Goal: Ask a question

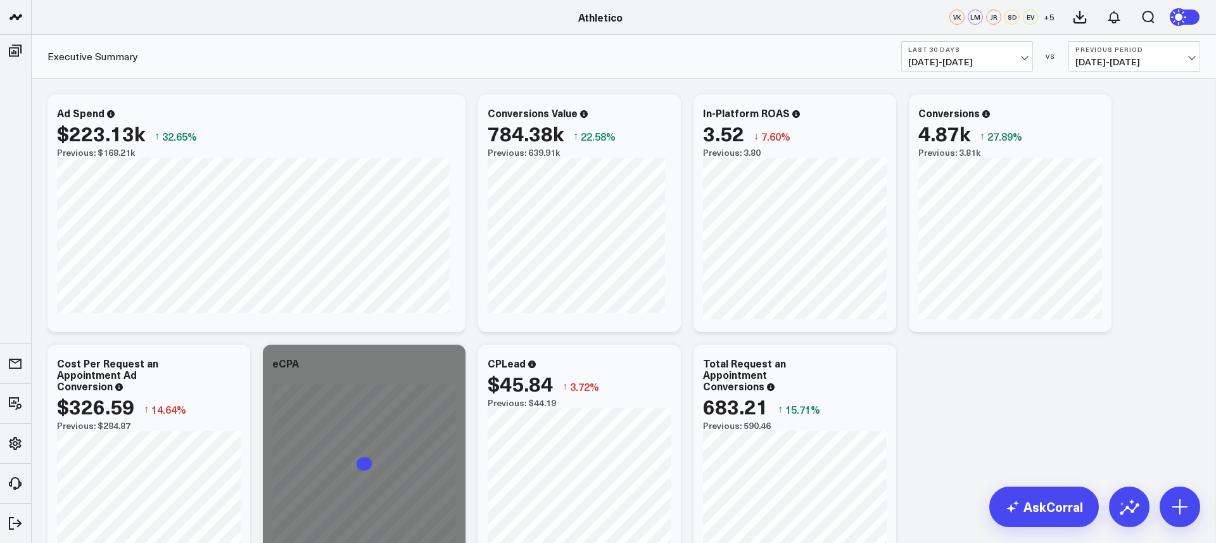
click at [973, 54] on button "Last 30 Days [DATE] - [DATE]" at bounding box center [967, 56] width 132 height 30
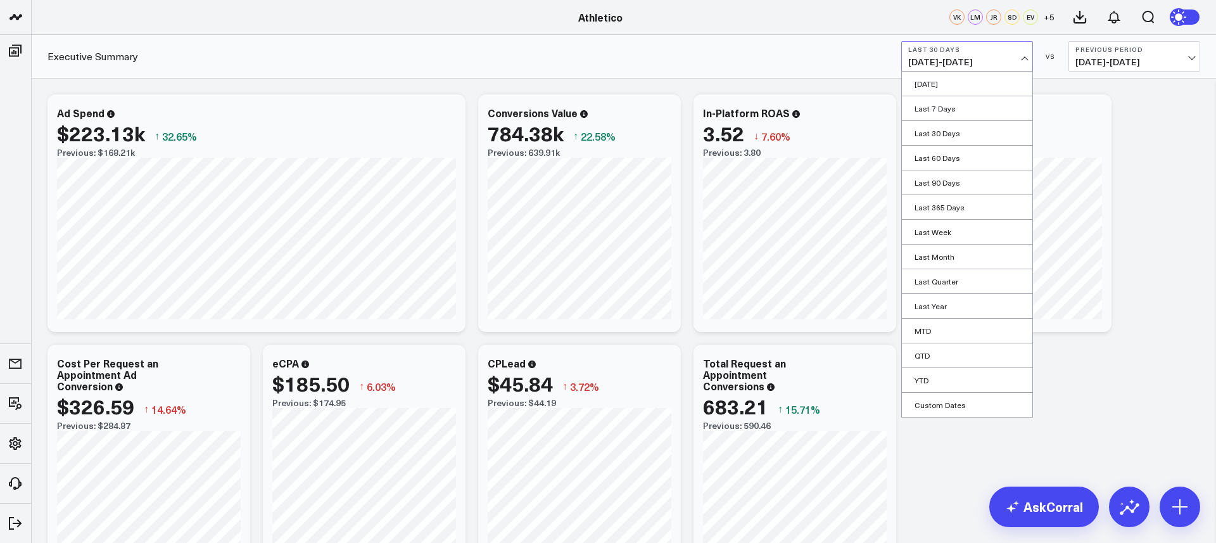
click at [974, 55] on button "Last 30 Days [DATE] - [DATE]" at bounding box center [967, 56] width 132 height 30
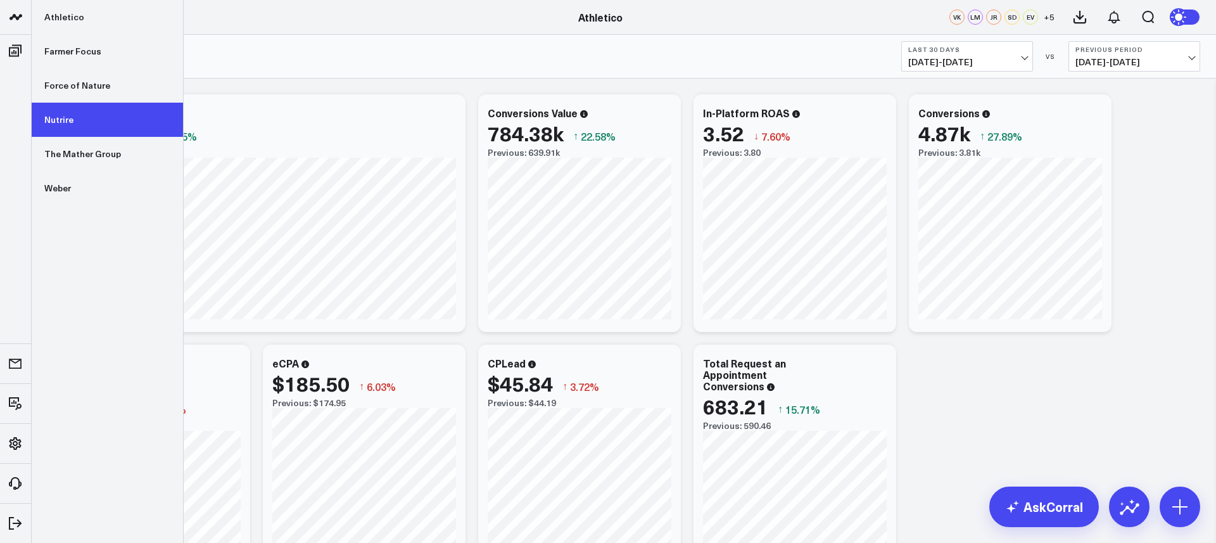
click at [79, 116] on link "Nutrire" at bounding box center [107, 120] width 151 height 34
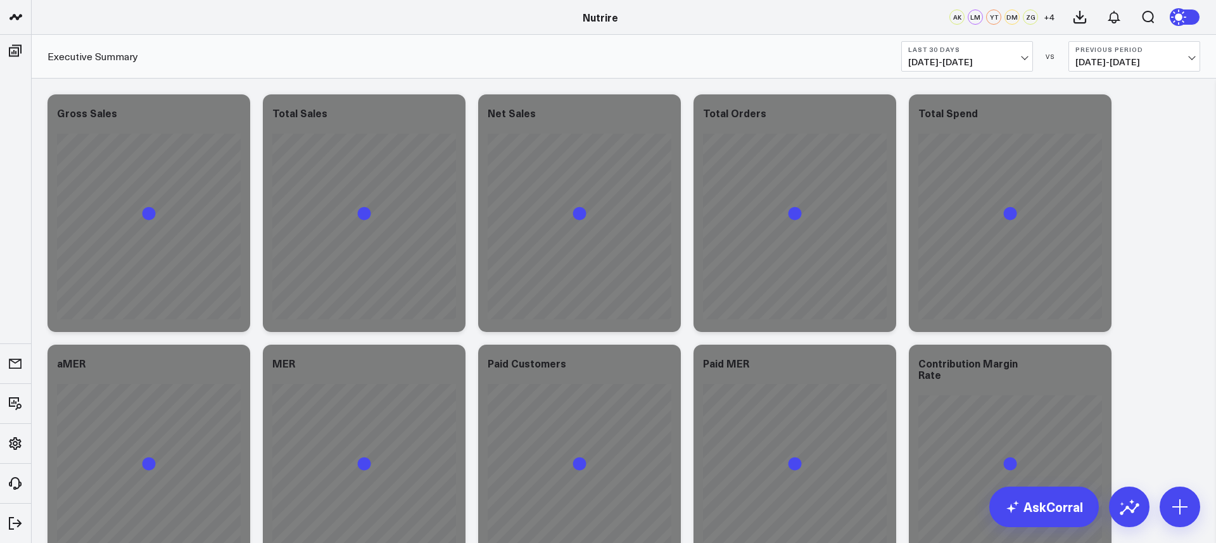
click at [982, 72] on div "Executive Summary Last 30 Days 08/03/25 - 09/01/25 VS Previous Period 07/04/25 …" at bounding box center [624, 57] width 1184 height 44
click at [983, 60] on span "08/03/25 - 09/01/25" at bounding box center [967, 62] width 118 height 10
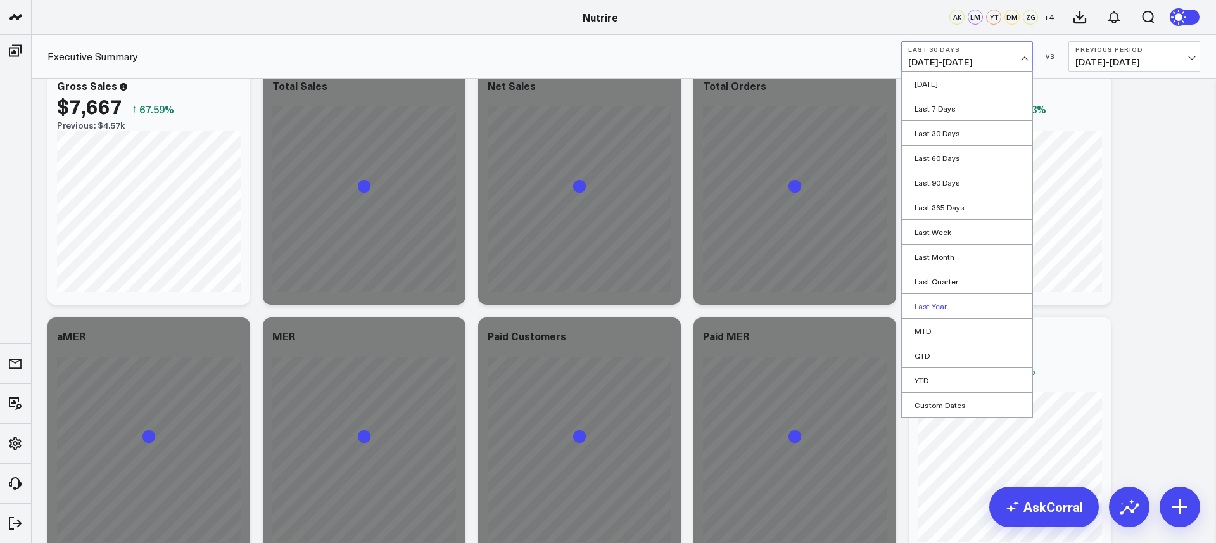
scroll to position [39, 0]
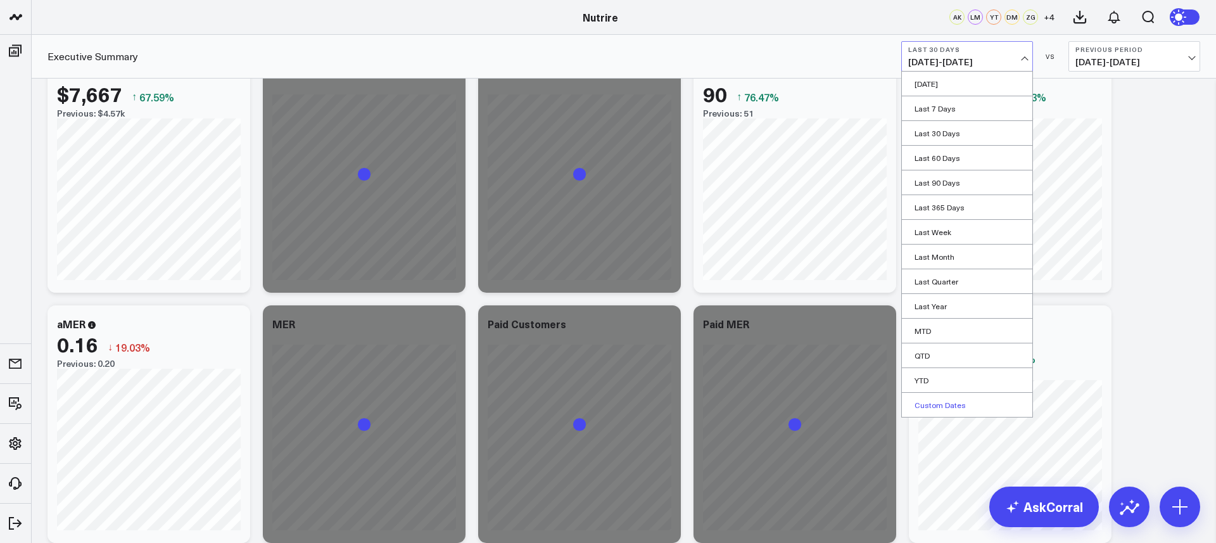
click at [956, 407] on link "Custom Dates" at bounding box center [967, 405] width 130 height 24
select select "8"
select select "2025"
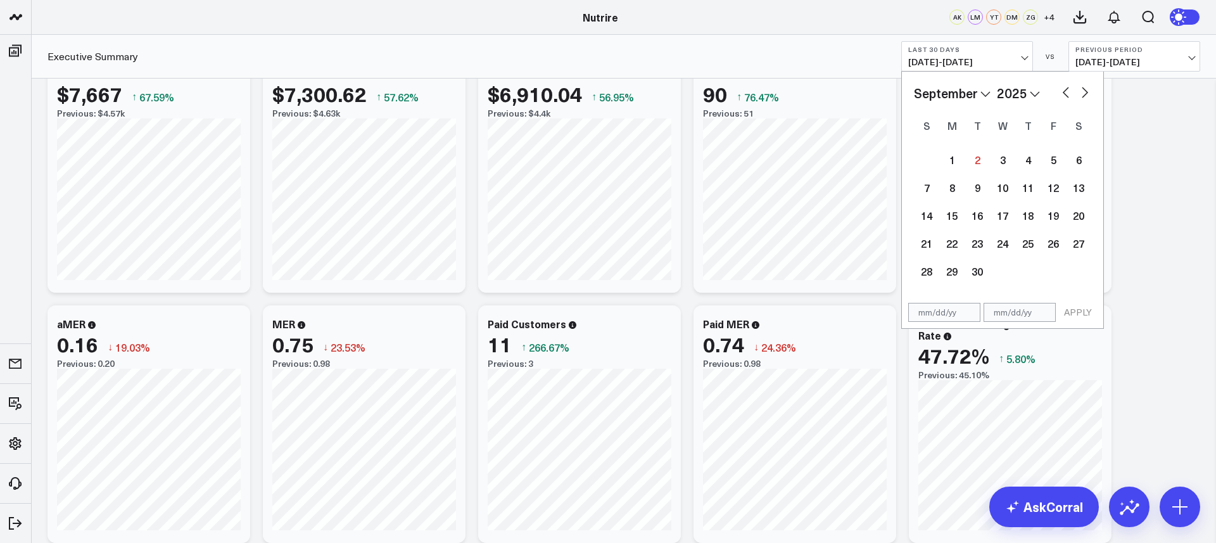
click at [988, 90] on select "January February March April May June July August September October November De…" at bounding box center [952, 93] width 77 height 19
select select "7"
select select "2025"
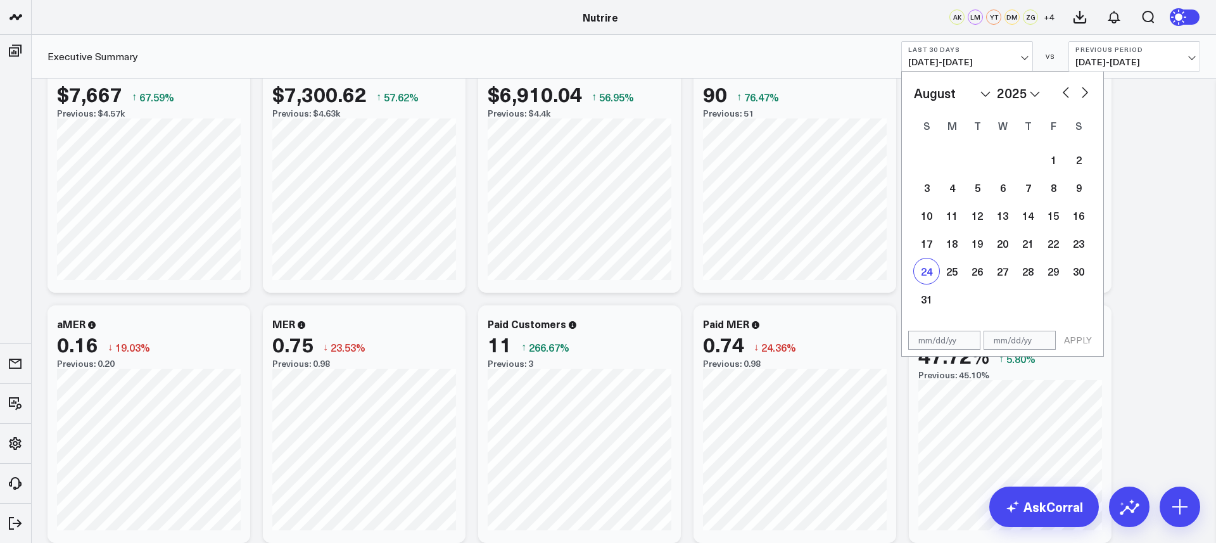
click at [925, 272] on div "24" at bounding box center [926, 270] width 25 height 25
type input "08/24/25"
select select "7"
select select "2025"
click at [1088, 275] on div "30" at bounding box center [1078, 270] width 25 height 25
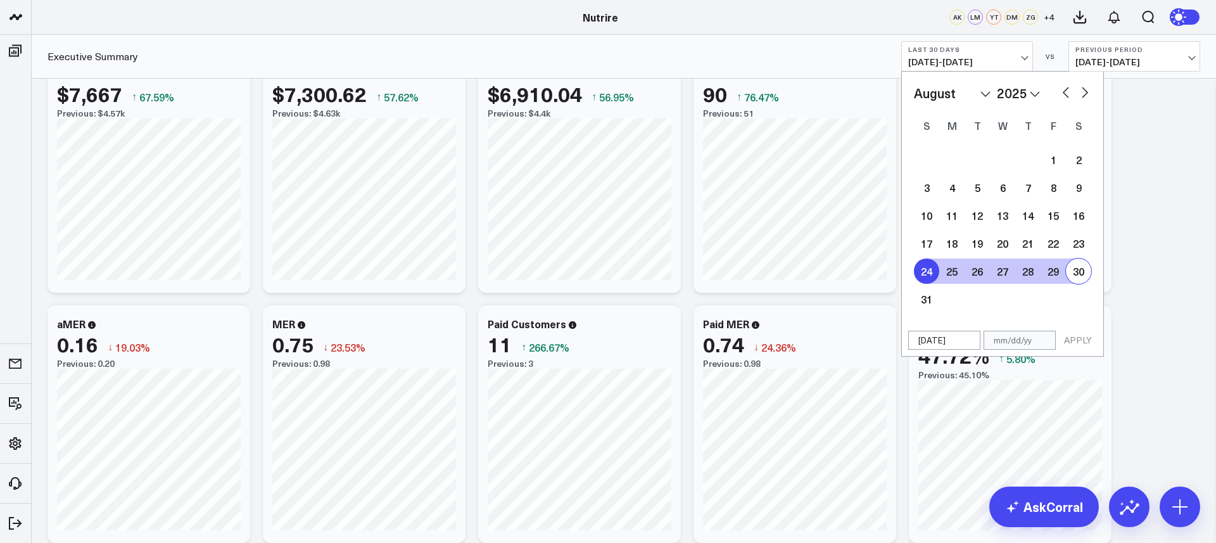
type input "08/30/25"
select select "7"
select select "2025"
click at [1080, 346] on button "APPLY" at bounding box center [1078, 340] width 38 height 19
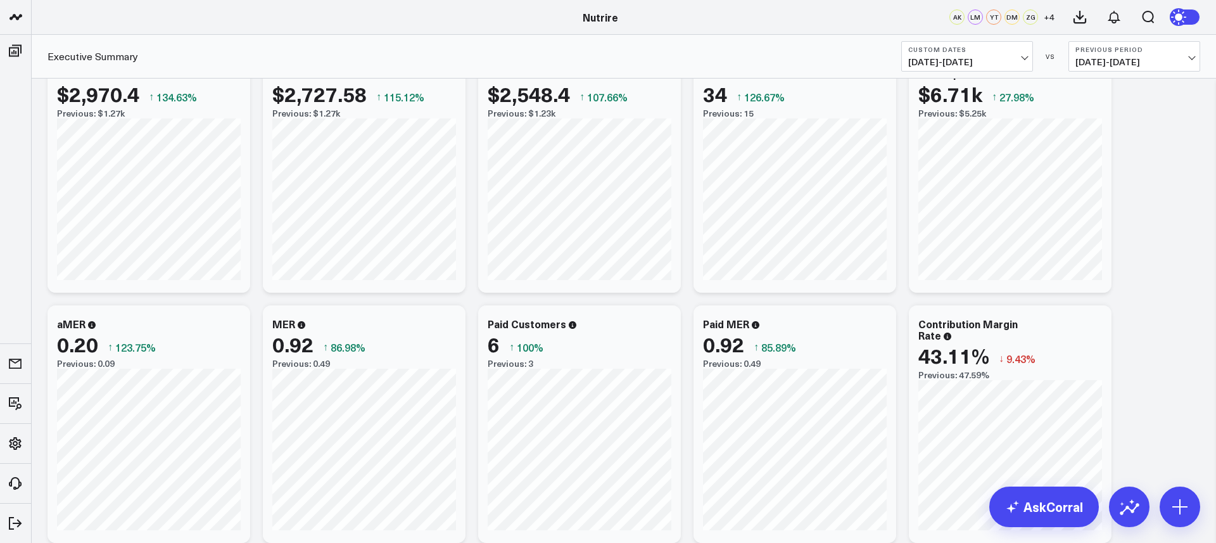
click at [1008, 58] on span "08/24/25 - 08/30/25" at bounding box center [967, 62] width 118 height 10
click at [1007, 61] on span "08/24/25 - 08/30/25" at bounding box center [967, 62] width 118 height 10
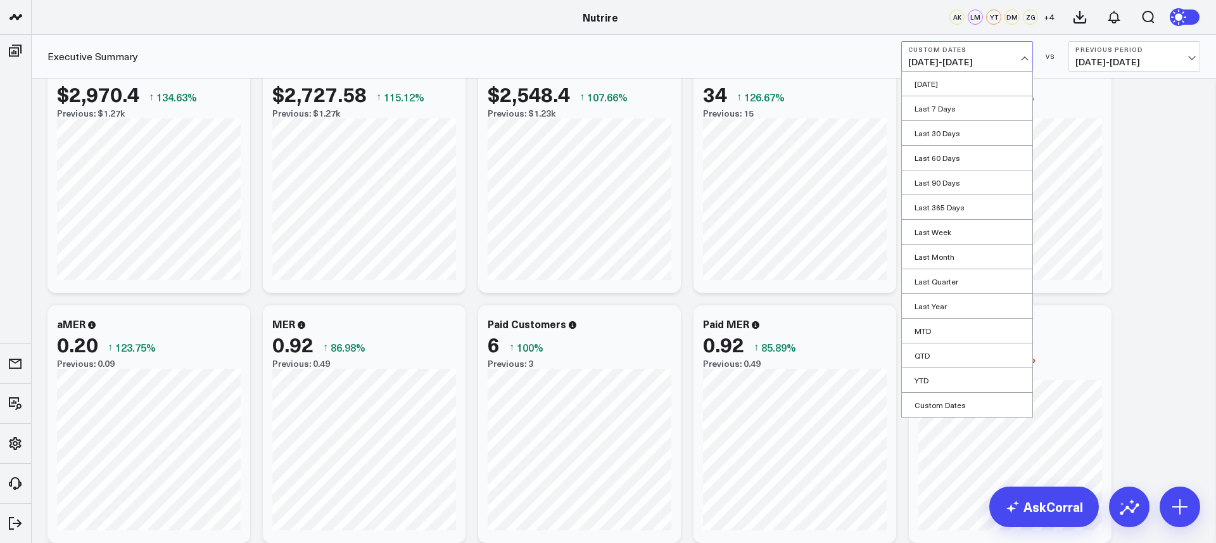
click at [983, 59] on span "08/24/25 - 08/30/25" at bounding box center [967, 62] width 118 height 10
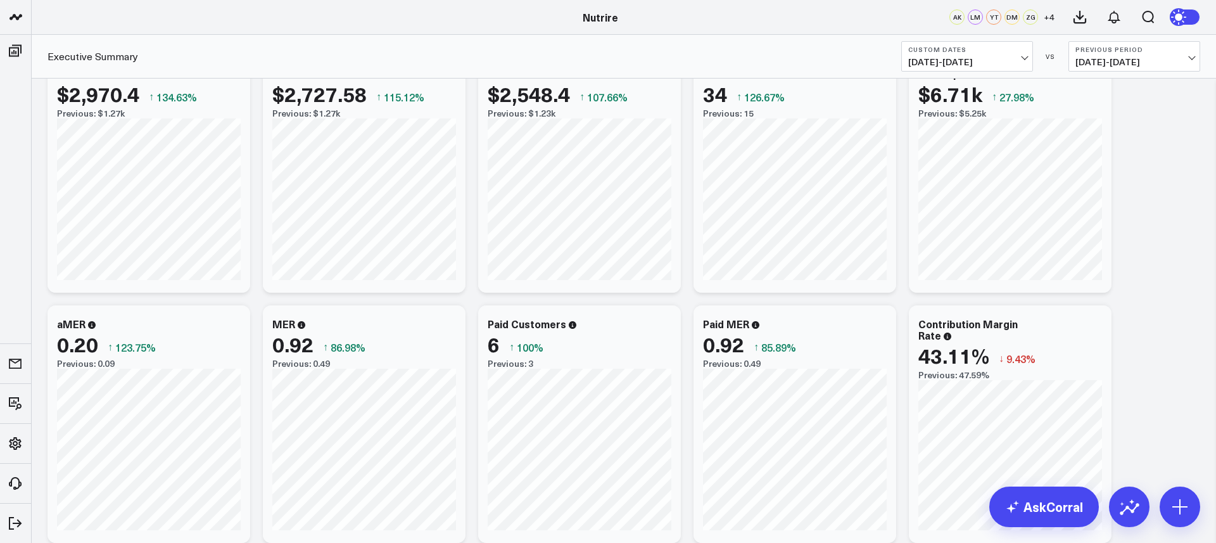
click at [983, 59] on span "08/24/25 - 08/30/25" at bounding box center [967, 62] width 118 height 10
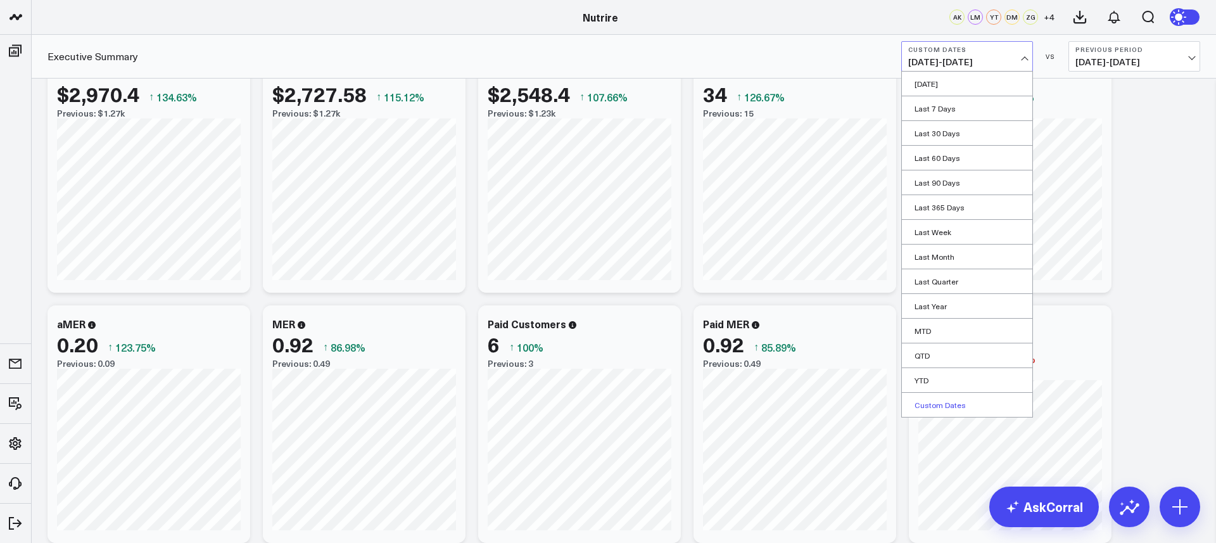
click at [945, 403] on link "Custom Dates" at bounding box center [967, 405] width 130 height 24
select select "8"
select select "2025"
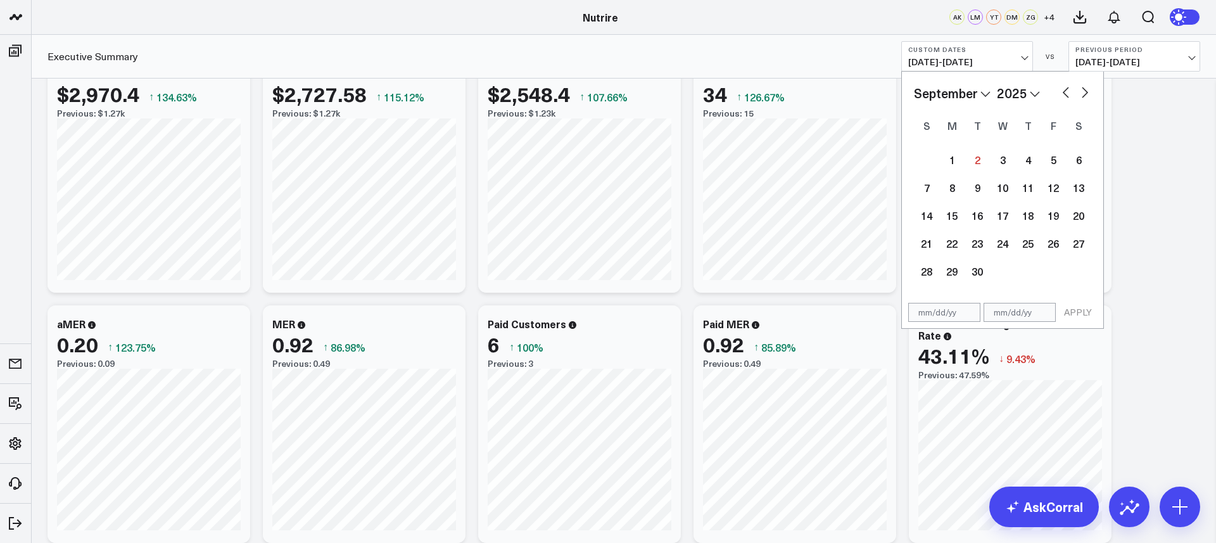
click at [1063, 92] on button "button" at bounding box center [1065, 91] width 13 height 15
select select "7"
select select "2025"
click at [1053, 156] on div "1" at bounding box center [1052, 159] width 25 height 25
type input "[DATE]"
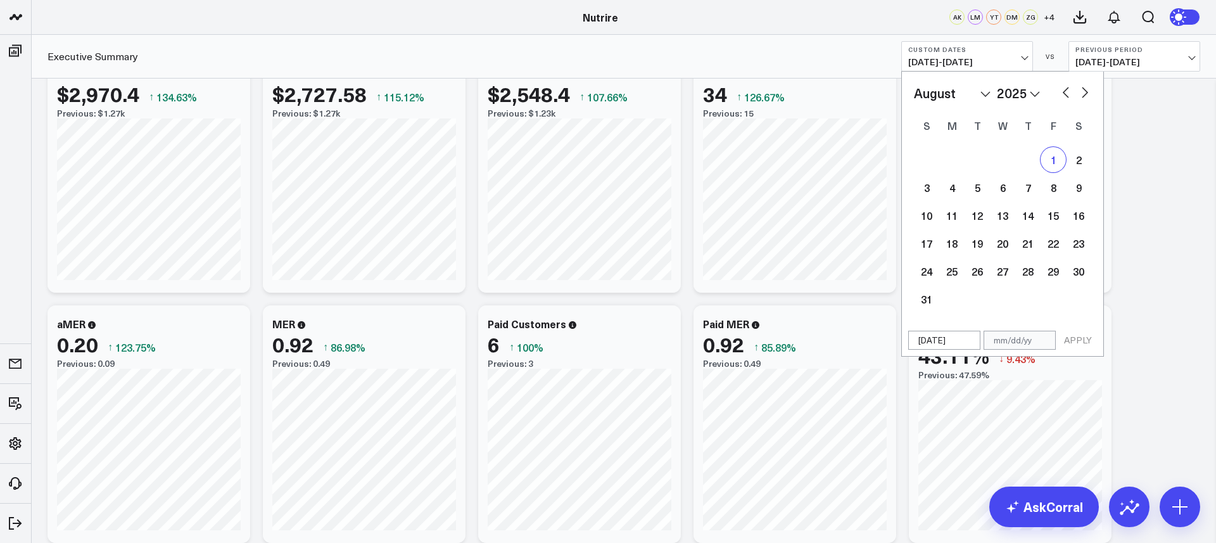
select select "7"
select select "2025"
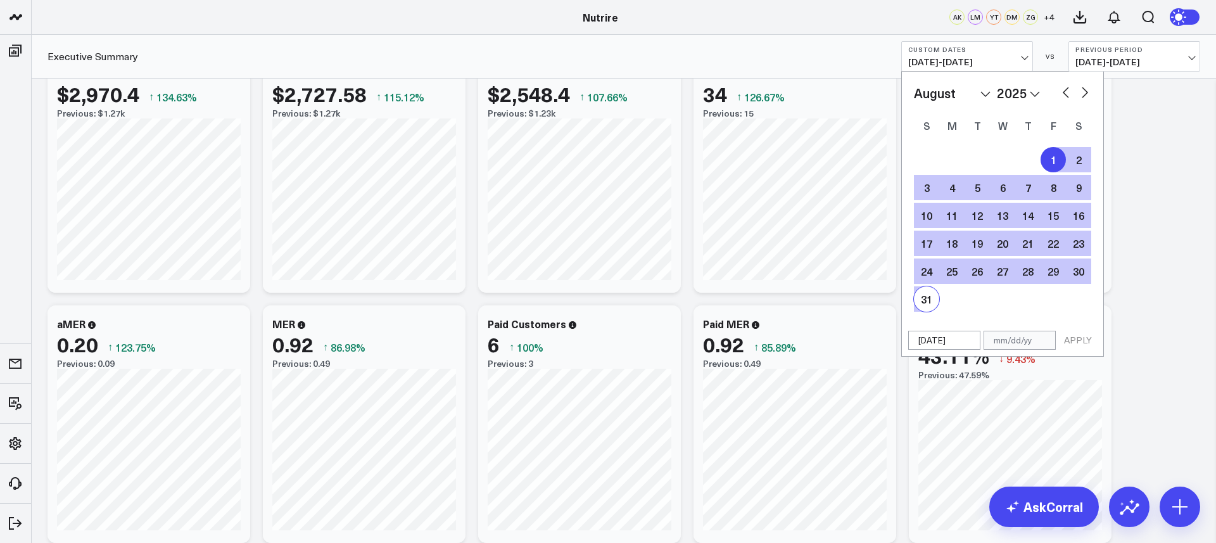
click at [925, 298] on div "31" at bounding box center [926, 298] width 25 height 25
type input "[DATE]"
select select "7"
select select "2025"
click at [1074, 341] on button "APPLY" at bounding box center [1078, 340] width 38 height 19
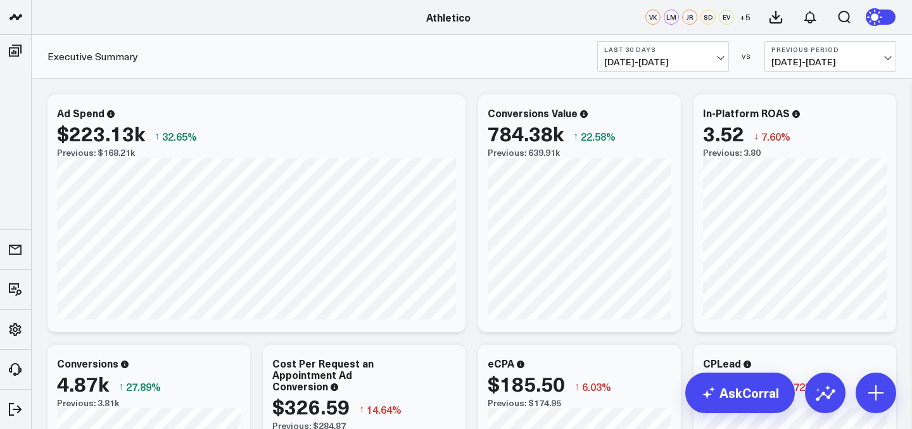
click at [681, 65] on span "08/03/25 - 09/01/25" at bounding box center [663, 62] width 118 height 10
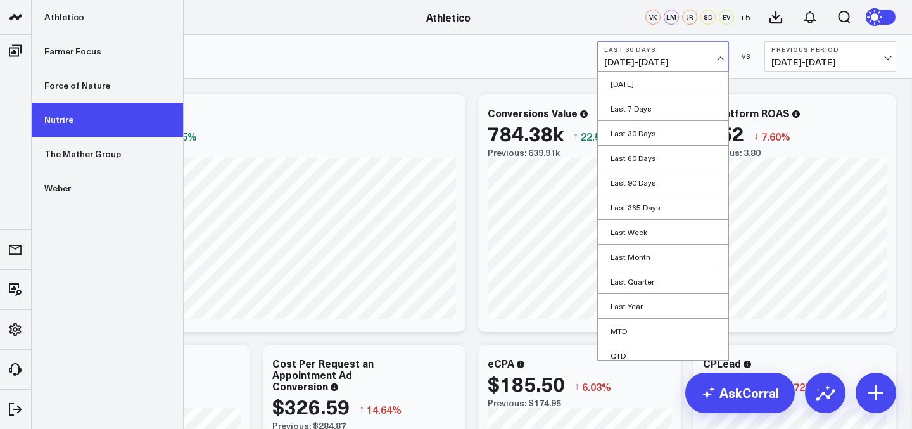
click at [66, 127] on link "Nutrire" at bounding box center [107, 120] width 151 height 34
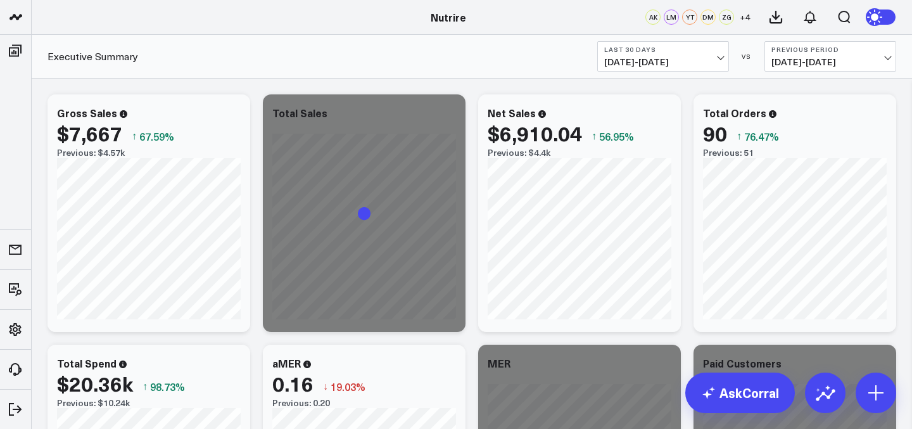
click at [696, 52] on b "Last 30 Days" at bounding box center [663, 50] width 118 height 8
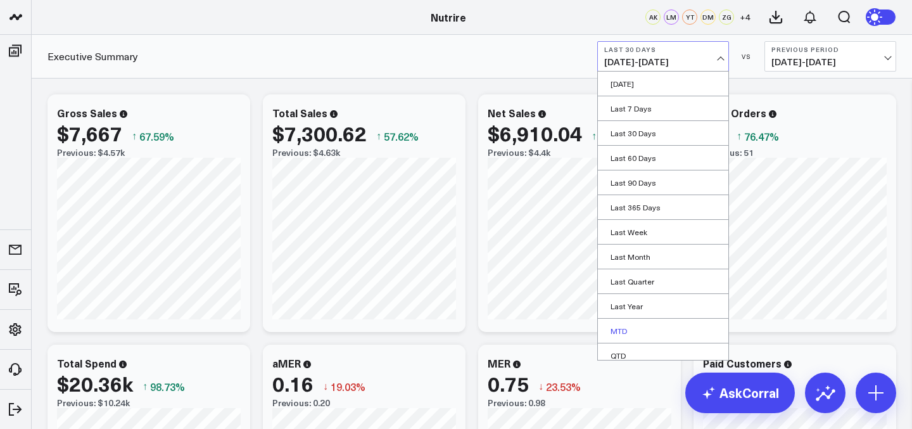
scroll to position [57, 0]
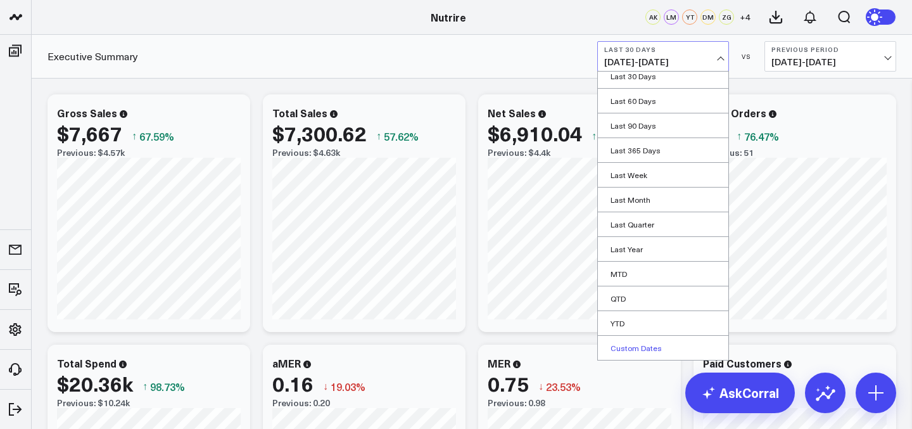
click at [672, 344] on link "Custom Dates" at bounding box center [663, 348] width 130 height 24
select select "8"
select select "2025"
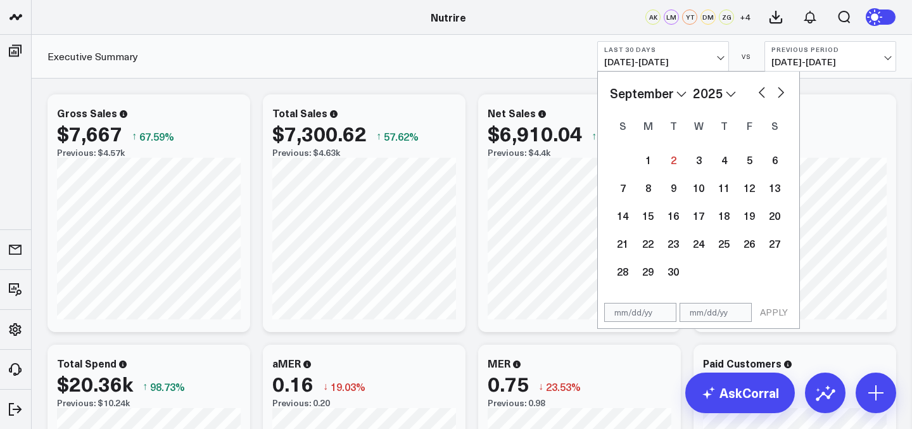
click at [764, 96] on button "button" at bounding box center [761, 91] width 13 height 15
select select "7"
select select "2025"
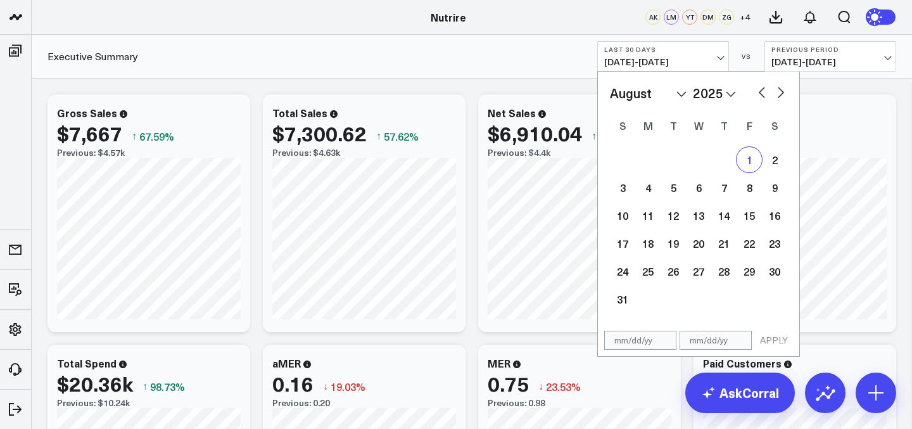
click at [747, 165] on div "1" at bounding box center [748, 159] width 25 height 25
type input "[DATE]"
select select "7"
select select "2025"
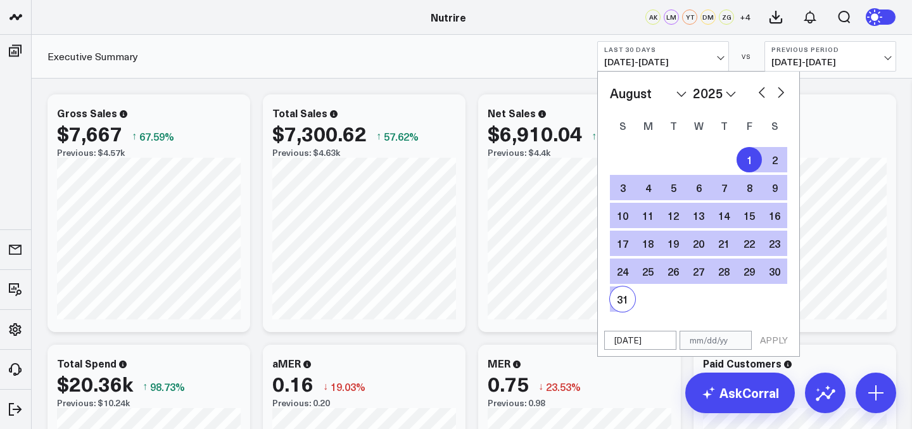
click at [629, 291] on div "31" at bounding box center [622, 298] width 25 height 25
type input "[DATE]"
select select "7"
select select "2025"
click at [769, 347] on button "APPLY" at bounding box center [774, 340] width 38 height 19
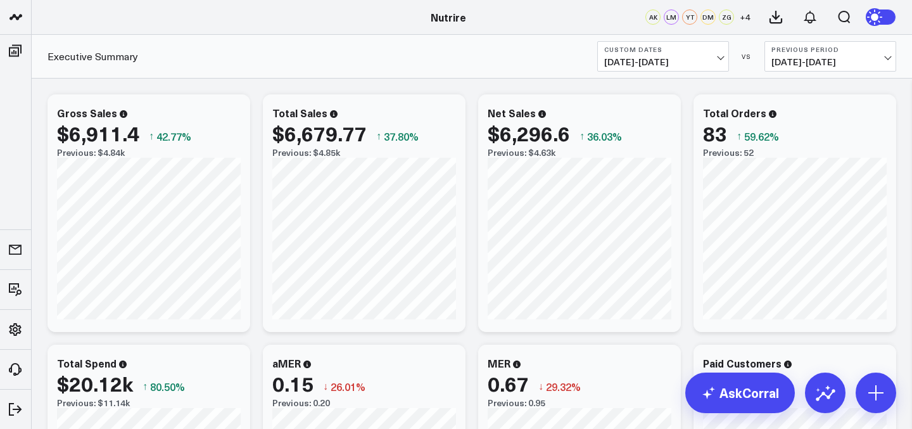
click at [814, 58] on span "[DATE] - [DATE]" at bounding box center [830, 62] width 118 height 10
click at [809, 18] on icon at bounding box center [809, 16] width 15 height 15
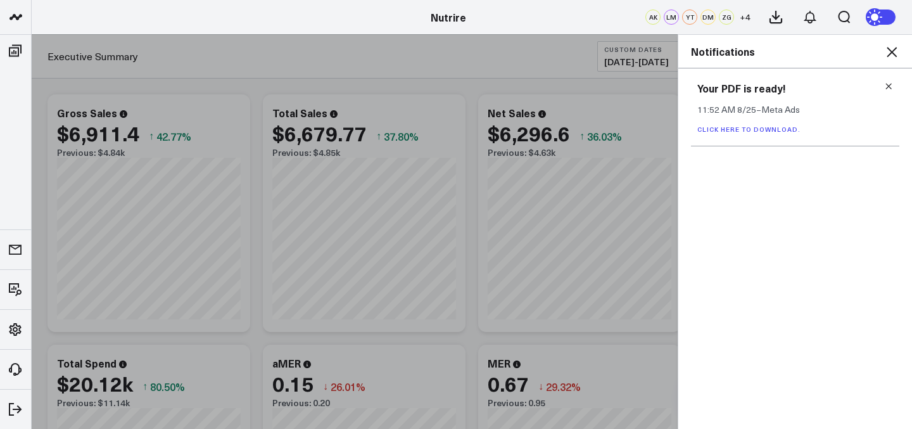
click at [888, 85] on icon at bounding box center [888, 86] width 9 height 9
click at [894, 57] on icon at bounding box center [891, 51] width 15 height 15
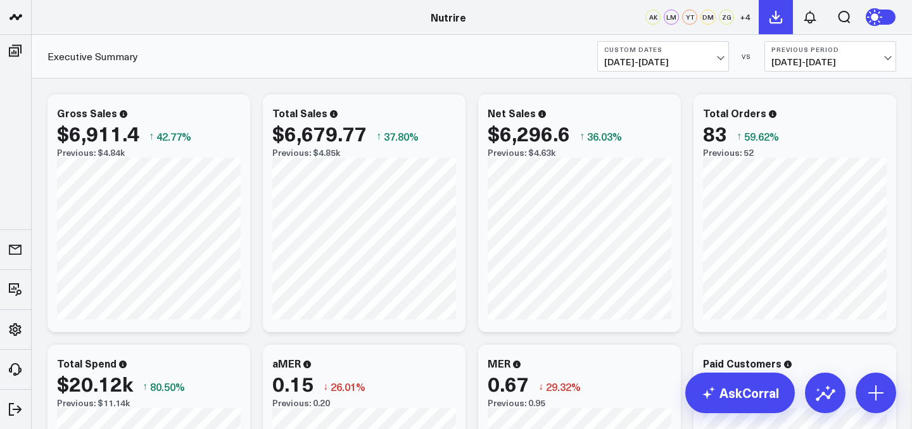
click at [766, 15] on button at bounding box center [776, 17] width 34 height 34
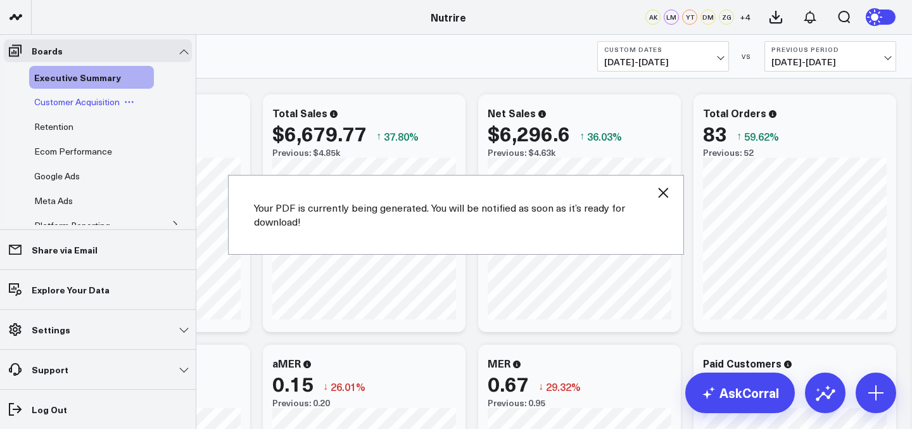
click at [58, 108] on div "Customer Acquisition" at bounding box center [91, 102] width 125 height 23
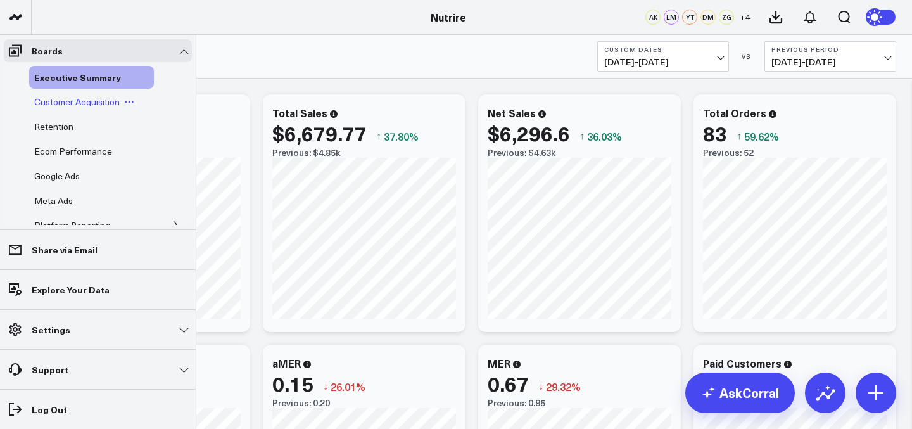
click at [73, 99] on span "Customer Acquisition" at bounding box center [76, 102] width 85 height 12
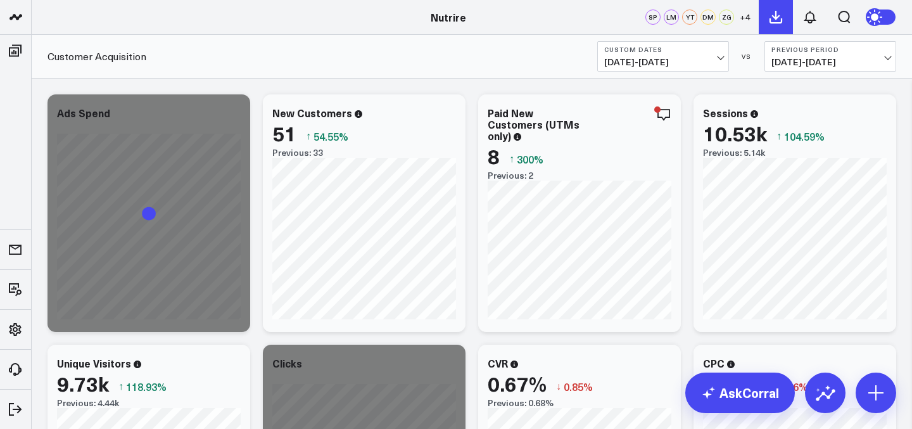
click at [774, 18] on icon at bounding box center [775, 16] width 15 height 15
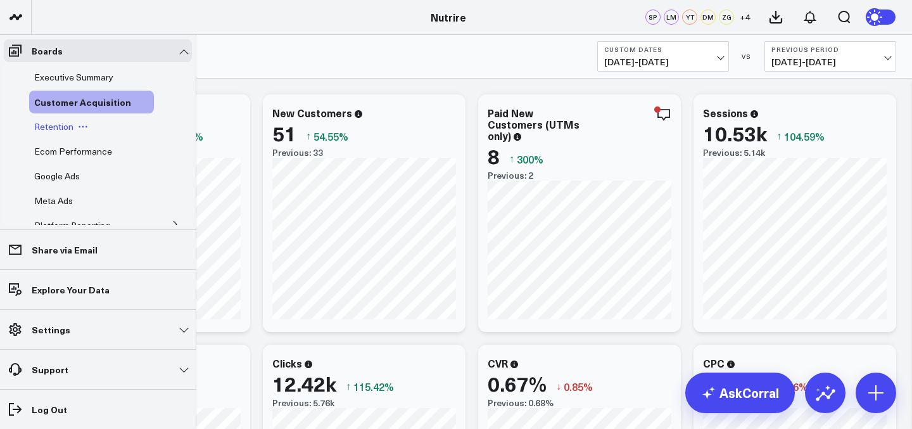
click at [66, 124] on span "Retention" at bounding box center [53, 126] width 39 height 12
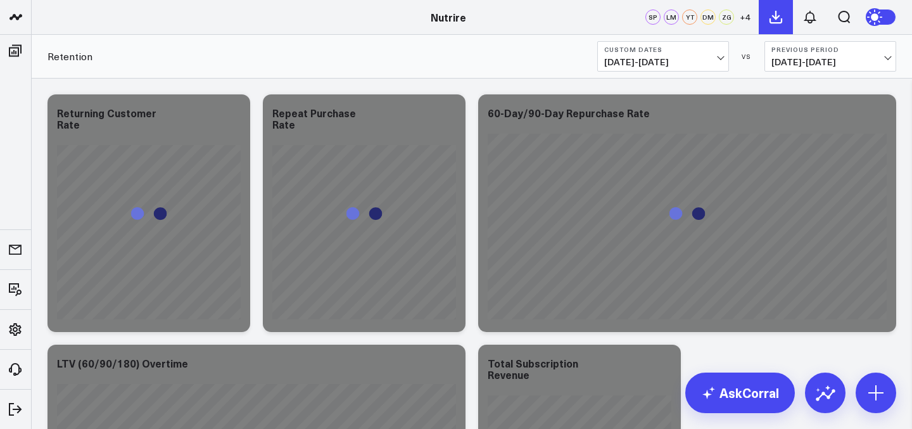
click at [781, 17] on icon at bounding box center [775, 16] width 15 height 15
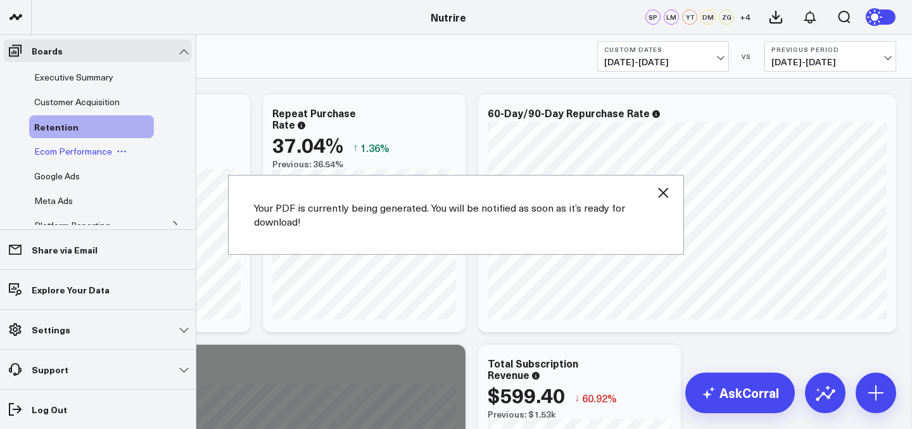
click at [54, 148] on span "Ecom Performance" at bounding box center [73, 151] width 78 height 12
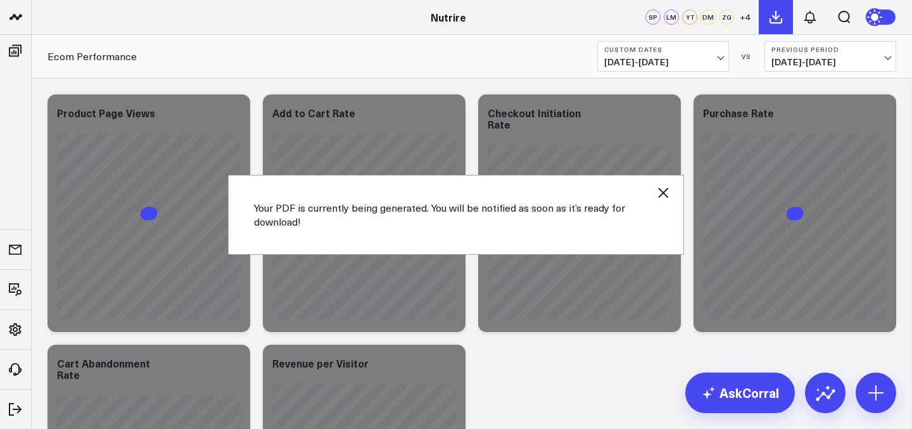
click at [774, 27] on button at bounding box center [776, 17] width 34 height 34
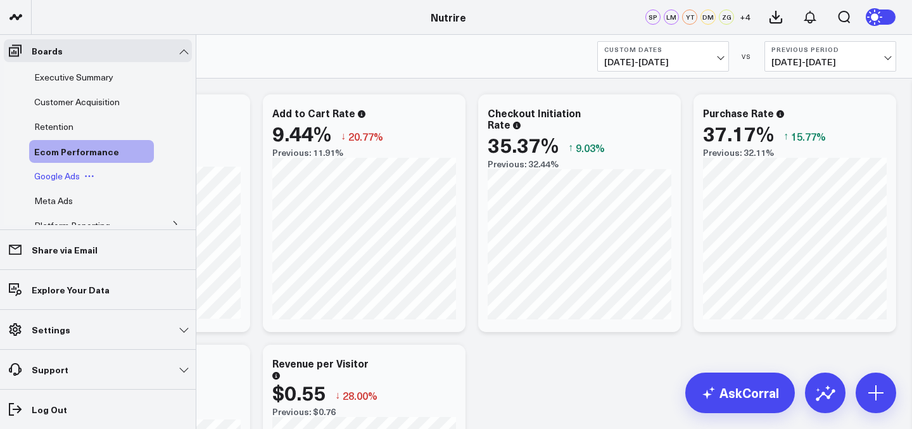
click at [49, 183] on div "Google Ads" at bounding box center [91, 176] width 125 height 23
click at [54, 174] on span "Google Ads" at bounding box center [57, 176] width 46 height 12
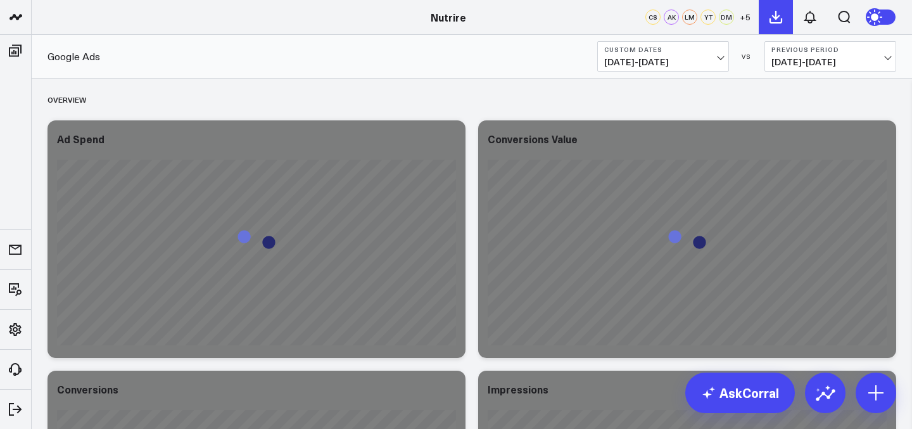
click at [774, 22] on icon at bounding box center [775, 16] width 15 height 15
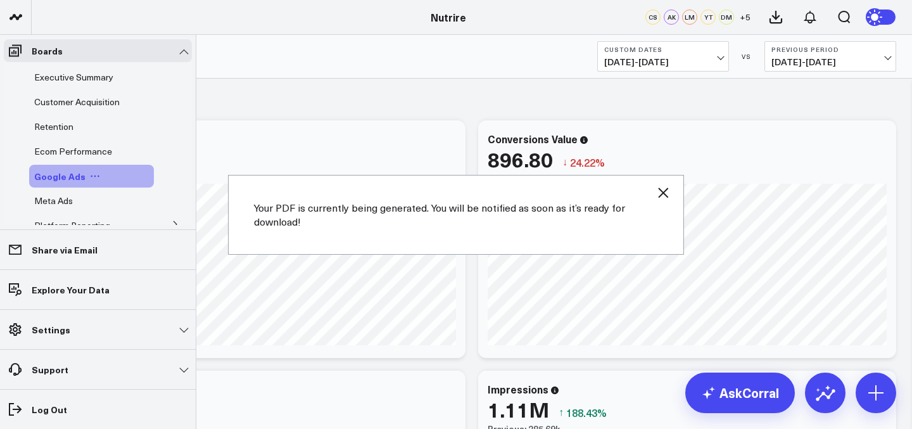
scroll to position [57, 0]
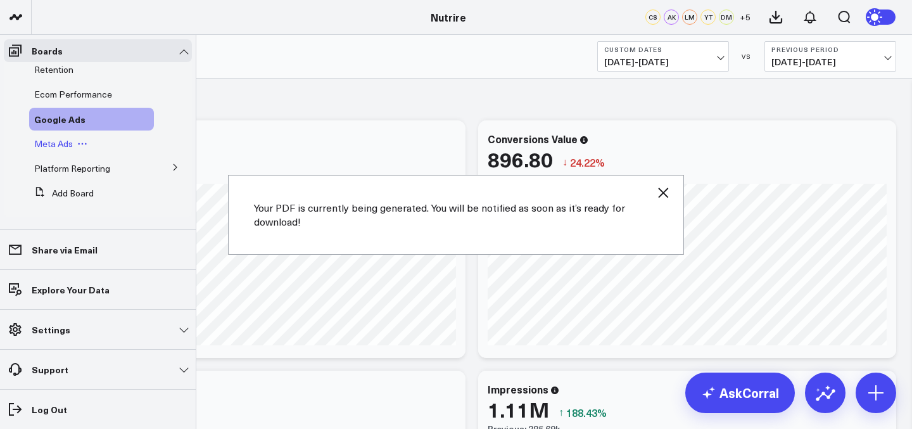
click at [65, 137] on span "Meta Ads" at bounding box center [53, 143] width 39 height 12
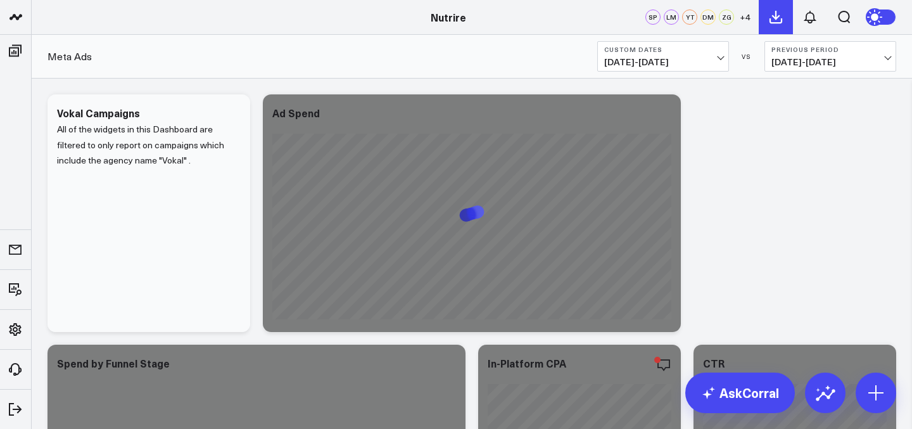
click at [783, 16] on icon at bounding box center [775, 16] width 15 height 15
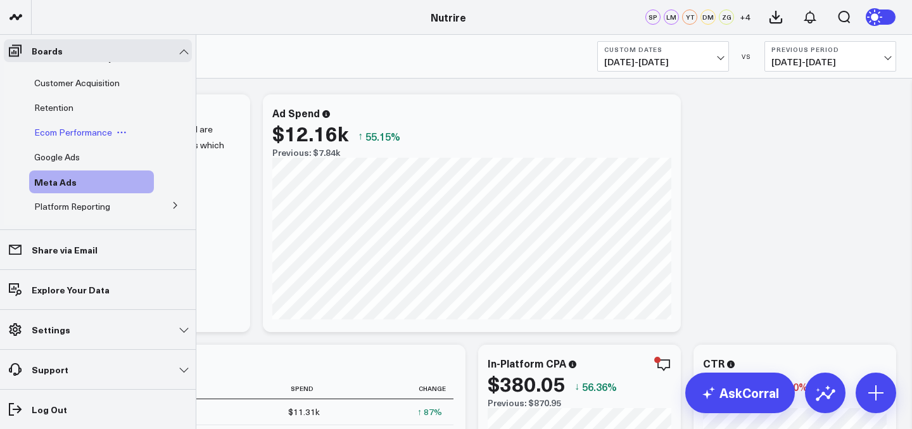
scroll to position [57, 0]
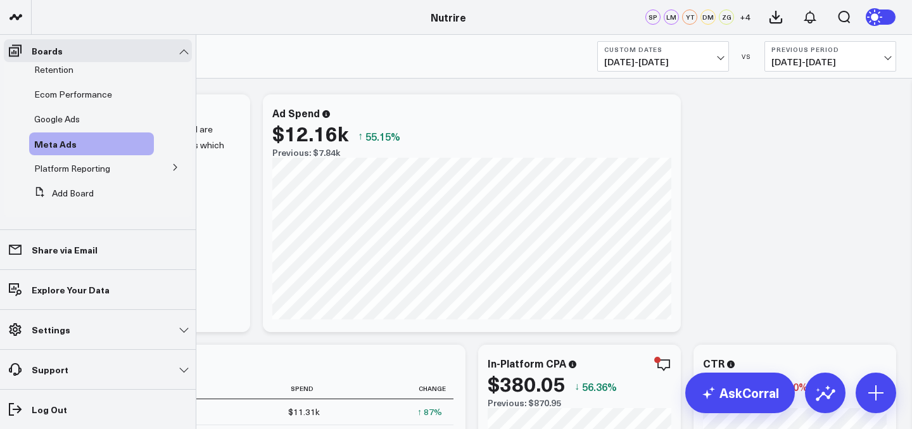
click at [175, 170] on button at bounding box center [175, 166] width 33 height 19
click at [89, 192] on span "Google Analytics 4" at bounding box center [79, 191] width 74 height 12
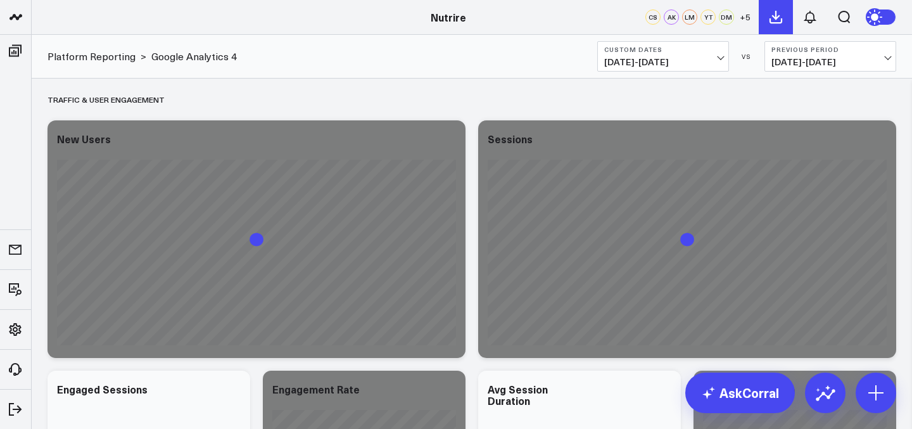
click at [783, 23] on icon at bounding box center [775, 16] width 15 height 15
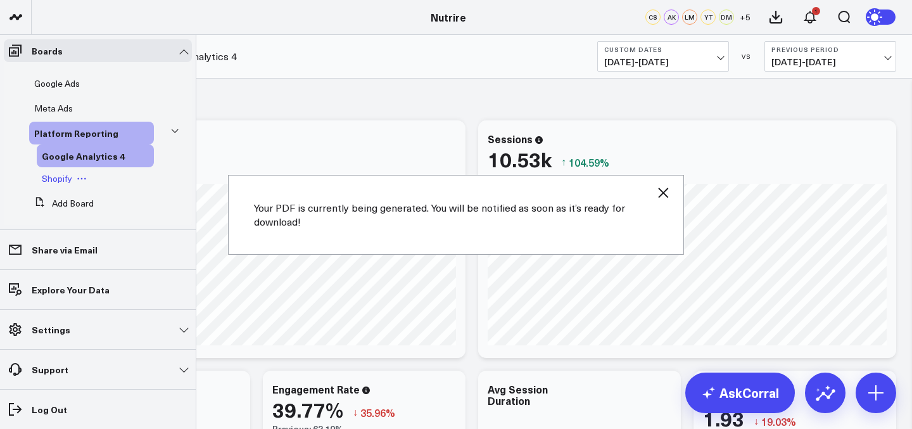
scroll to position [95, 0]
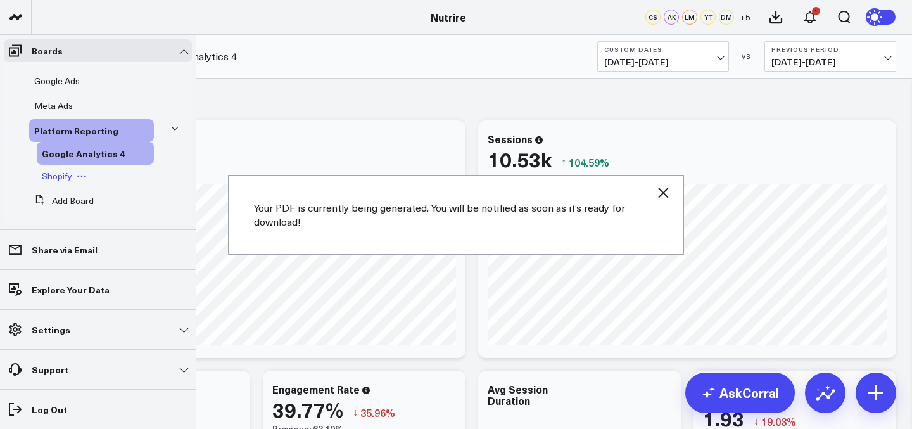
click at [56, 175] on span "Shopify" at bounding box center [57, 176] width 30 height 12
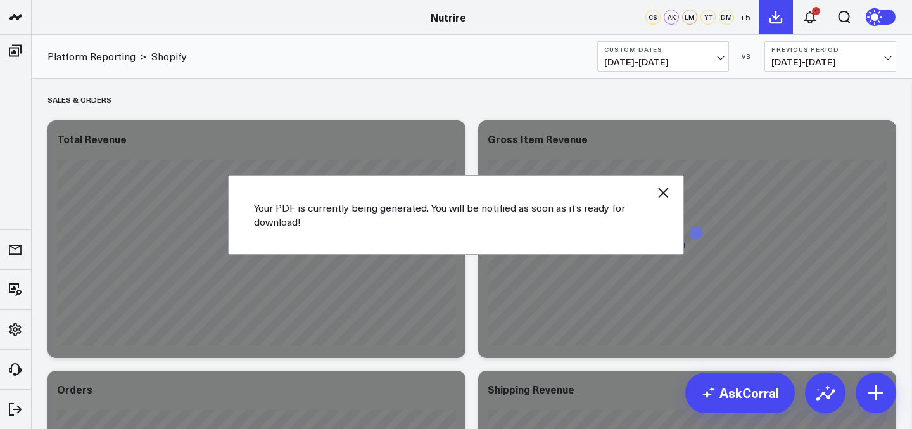
click at [773, 22] on icon at bounding box center [775, 16] width 15 height 15
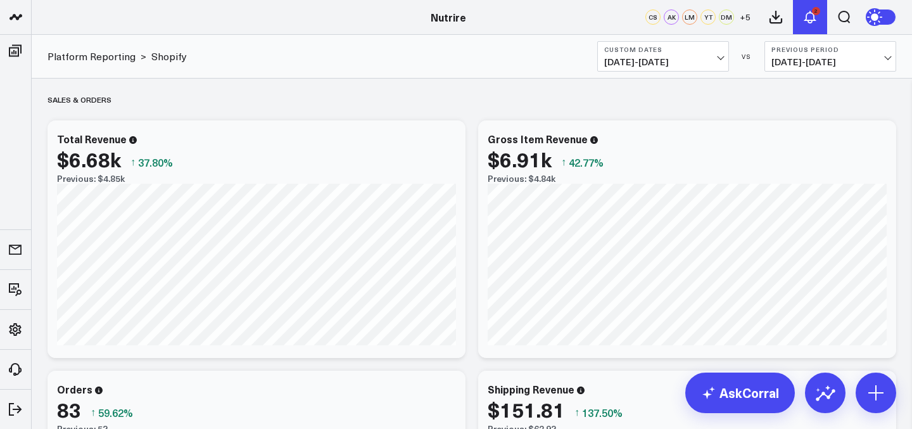
click at [810, 9] on icon at bounding box center [809, 16] width 15 height 15
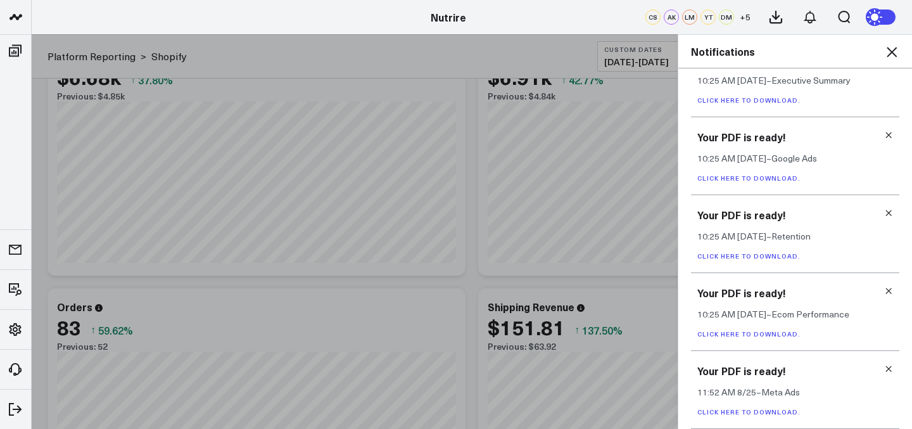
scroll to position [104, 0]
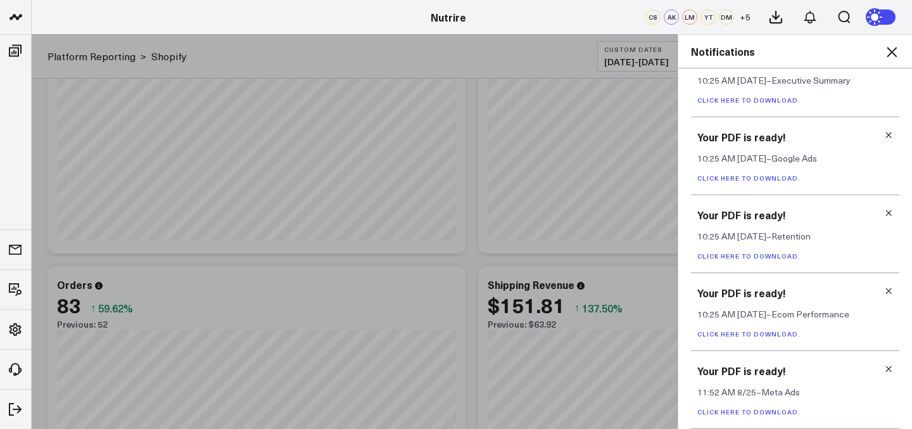
click at [884, 369] on icon at bounding box center [888, 368] width 9 height 9
click at [758, 411] on link "Click here to download." at bounding box center [748, 411] width 103 height 9
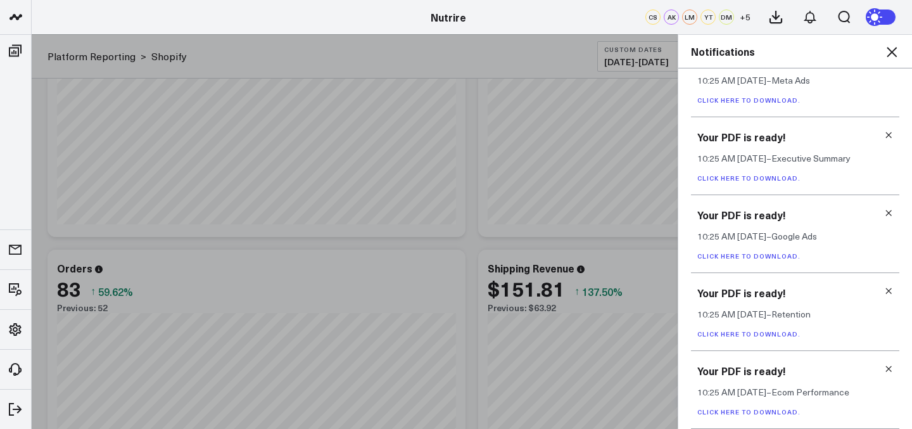
click at [741, 331] on link "Click here to download." at bounding box center [748, 333] width 103 height 9
click at [884, 365] on icon at bounding box center [888, 368] width 9 height 9
click at [769, 414] on link "Click here to download." at bounding box center [748, 411] width 103 height 9
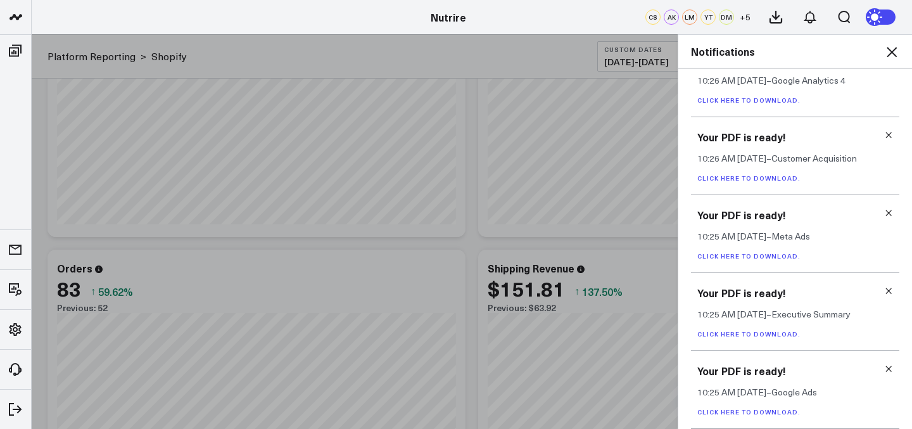
click at [886, 370] on icon at bounding box center [888, 368] width 9 height 9
click at [754, 413] on link "Click here to download." at bounding box center [748, 411] width 103 height 9
click at [893, 372] on div "Your PDF is ready! 10:26 AM [DATE] – Shopify Click here to download. Your PDF i…" at bounding box center [795, 248] width 234 height 360
click at [887, 372] on div "Your PDF is ready! 10:25 AM [DATE] – Executive Summary Click here to download." at bounding box center [795, 390] width 208 height 78
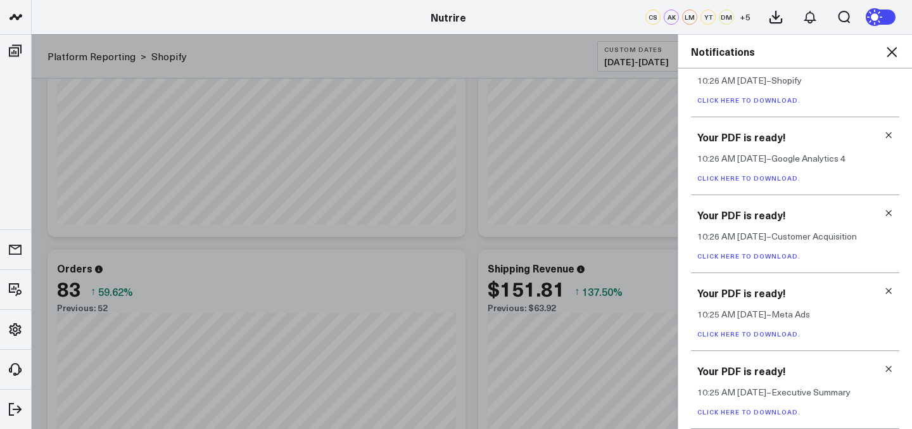
click at [876, 368] on h3 "Your PDF is ready!" at bounding box center [795, 370] width 196 height 14
click at [886, 370] on icon at bounding box center [889, 369] width 6 height 6
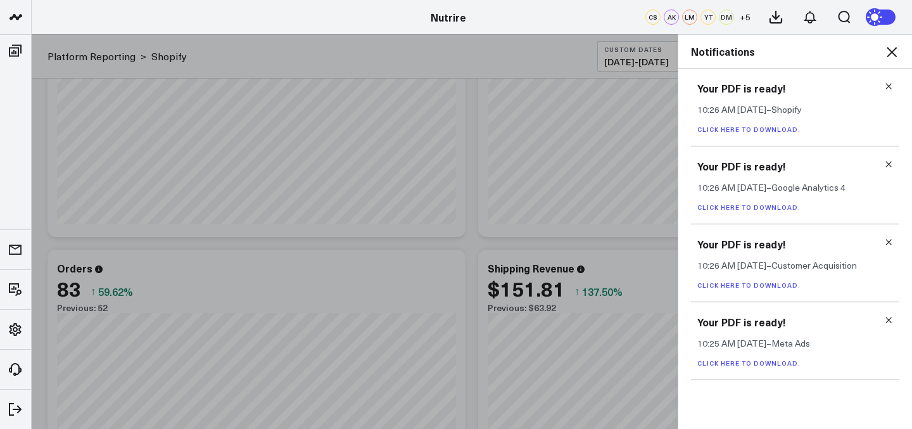
scroll to position [0, 0]
click at [755, 361] on link "Click here to download." at bounding box center [748, 362] width 103 height 9
click at [886, 320] on icon at bounding box center [888, 319] width 9 height 9
click at [752, 284] on link "Click here to download." at bounding box center [748, 285] width 103 height 9
click at [886, 241] on icon at bounding box center [888, 241] width 9 height 9
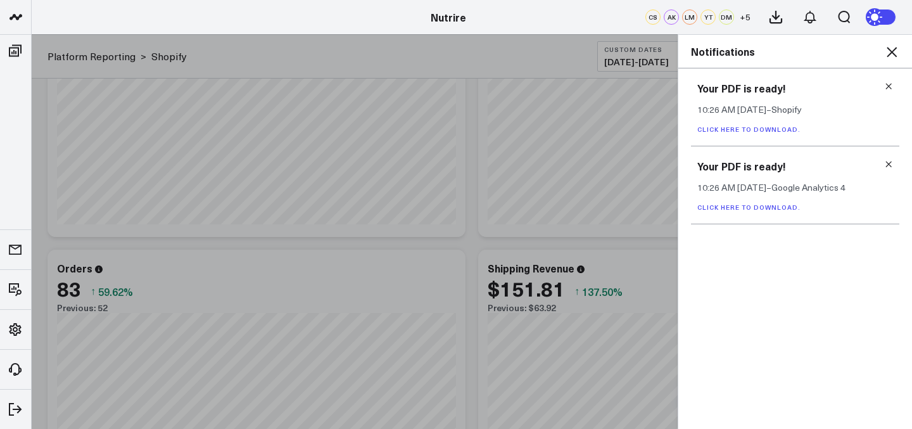
click at [776, 208] on link "Click here to download." at bounding box center [748, 207] width 103 height 9
click at [890, 161] on icon at bounding box center [889, 164] width 6 height 6
click at [758, 130] on link "Click here to download." at bounding box center [748, 129] width 103 height 9
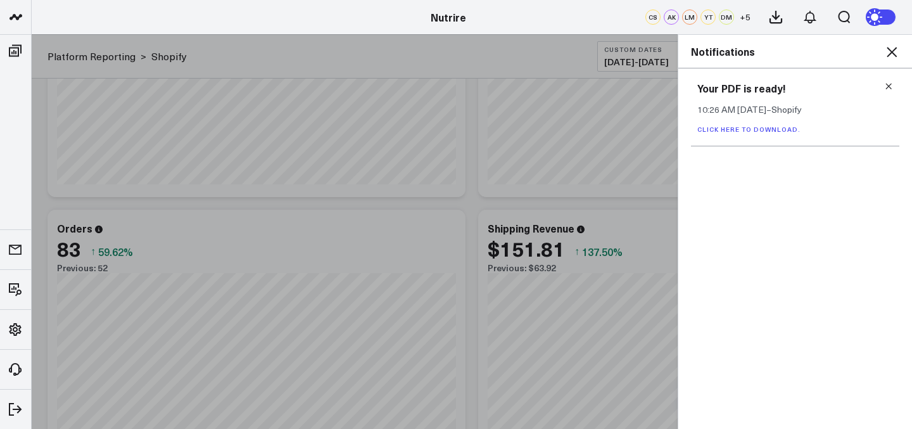
click at [890, 89] on icon at bounding box center [888, 86] width 9 height 9
click at [892, 45] on icon at bounding box center [891, 51] width 15 height 15
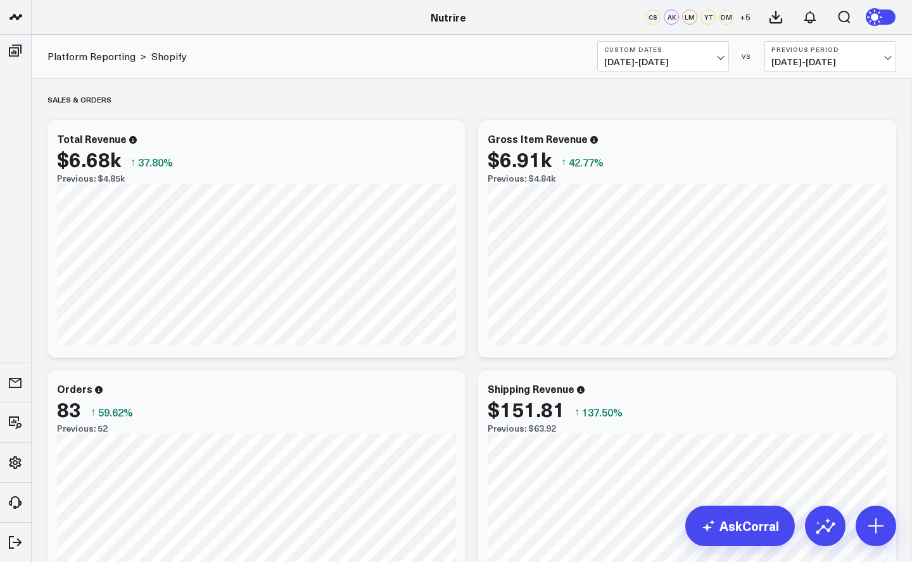
click at [711, 49] on b "Custom Dates" at bounding box center [663, 50] width 118 height 8
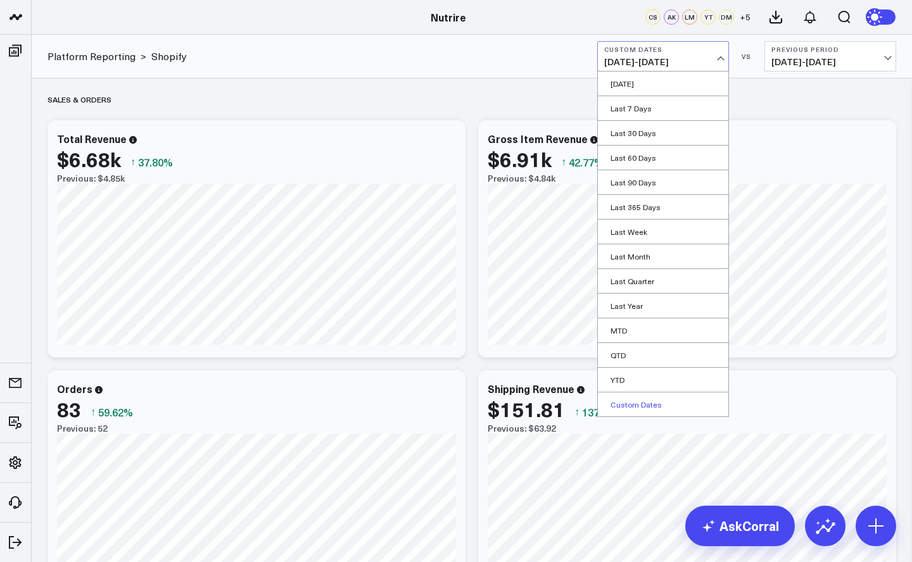
click at [691, 405] on link "Custom Dates" at bounding box center [663, 405] width 130 height 24
select select "8"
select select "2025"
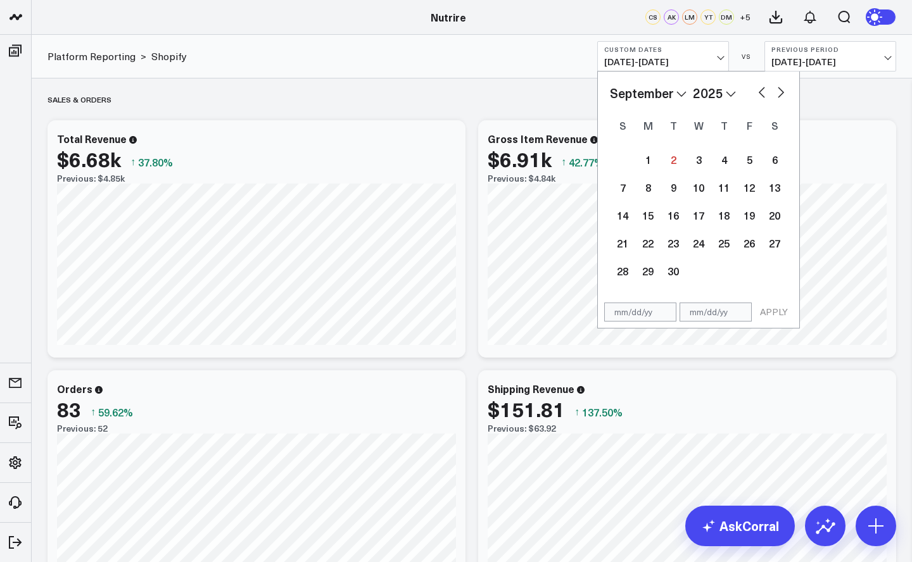
click at [757, 89] on button "button" at bounding box center [761, 91] width 13 height 15
select select "7"
select select "2025"
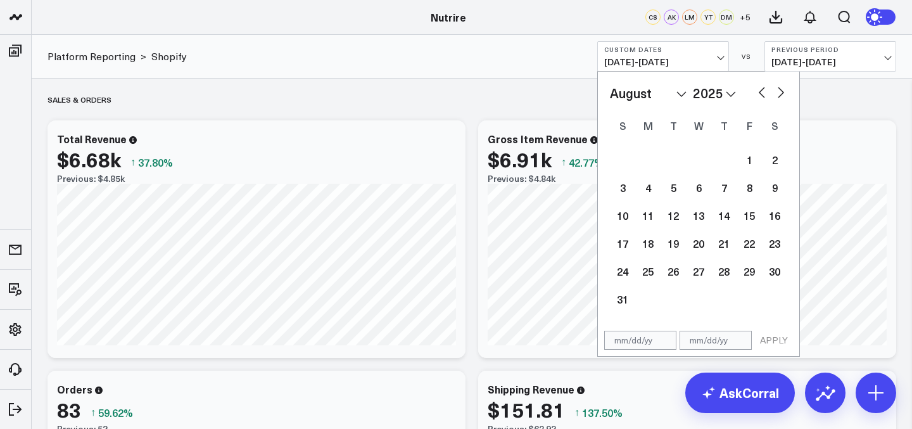
click at [545, 68] on div "Platform Reporting > Shopify Custom Dates [DATE] - [DATE] January February Marc…" at bounding box center [472, 57] width 880 height 44
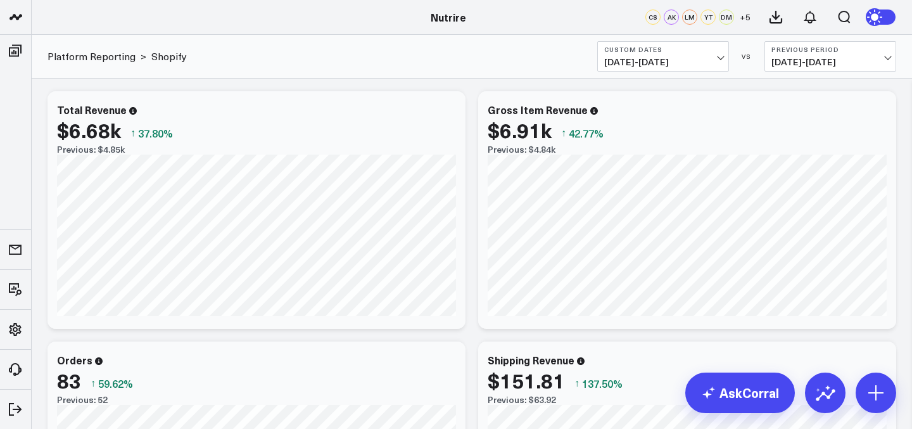
scroll to position [30, 0]
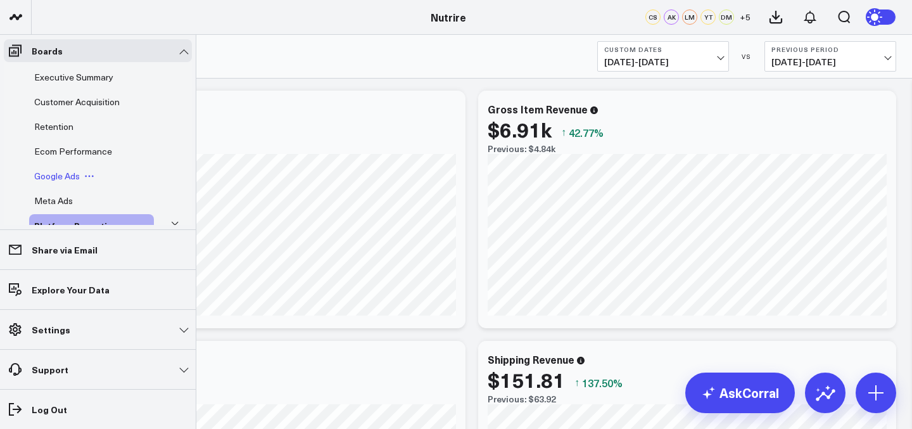
click at [69, 170] on span "Google Ads" at bounding box center [57, 176] width 46 height 12
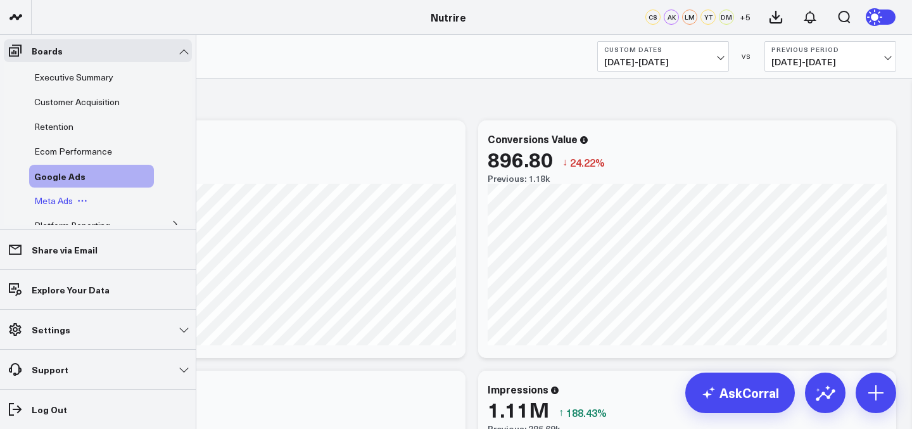
click at [49, 207] on div "Meta Ads" at bounding box center [91, 200] width 125 height 23
click at [51, 197] on span "Meta Ads" at bounding box center [53, 200] width 39 height 12
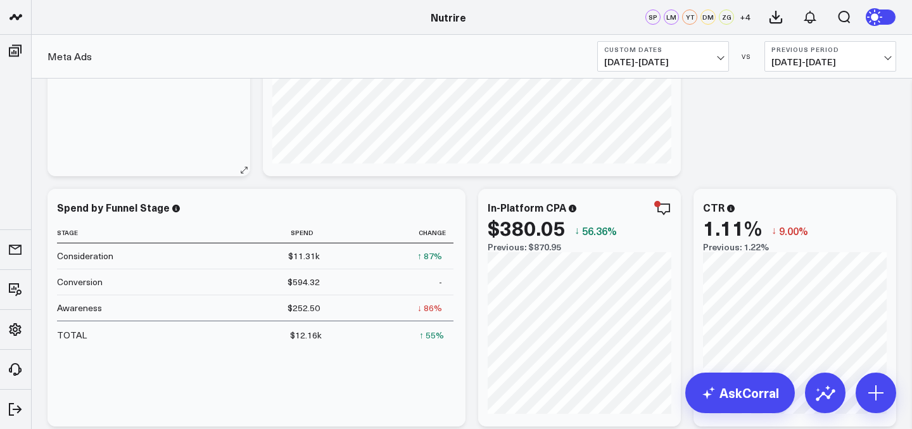
scroll to position [168, 0]
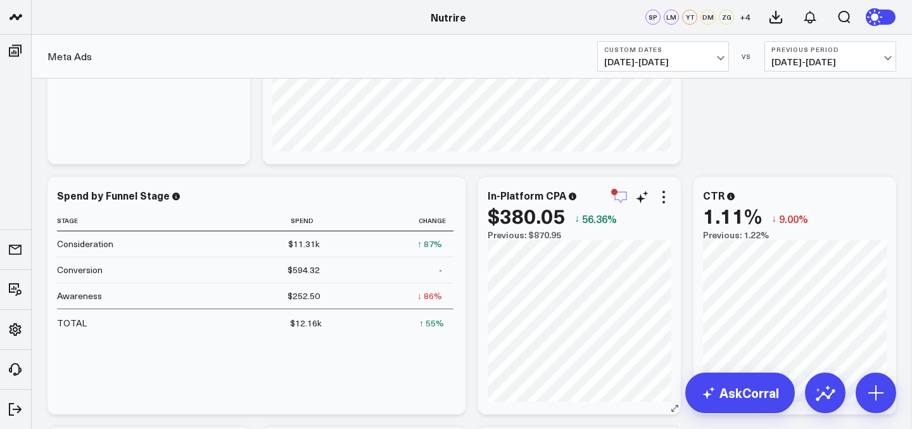
click at [621, 201] on icon "button" at bounding box center [620, 196] width 15 height 15
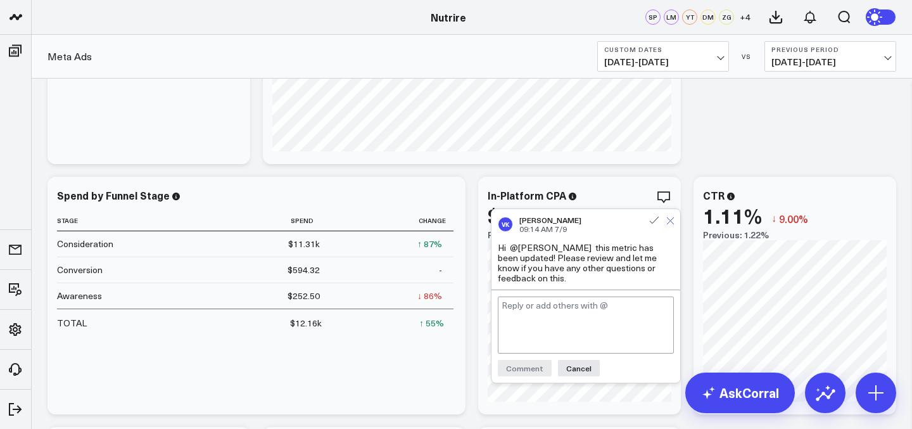
click at [667, 222] on icon at bounding box center [670, 221] width 8 height 8
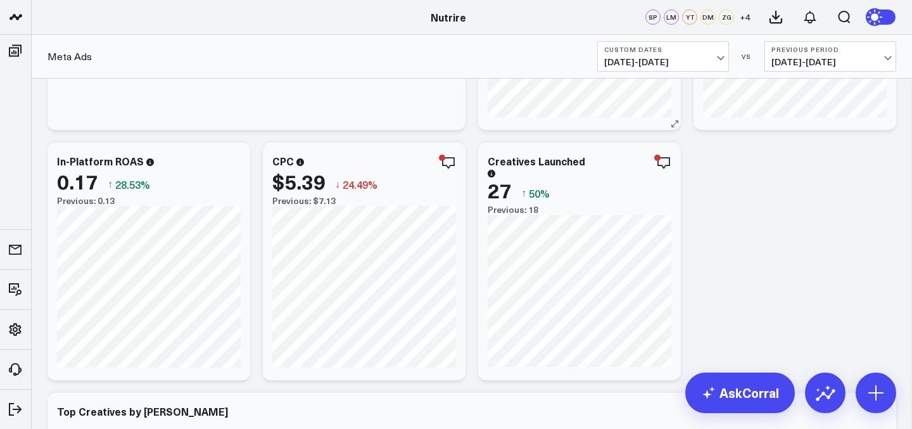
scroll to position [468, 0]
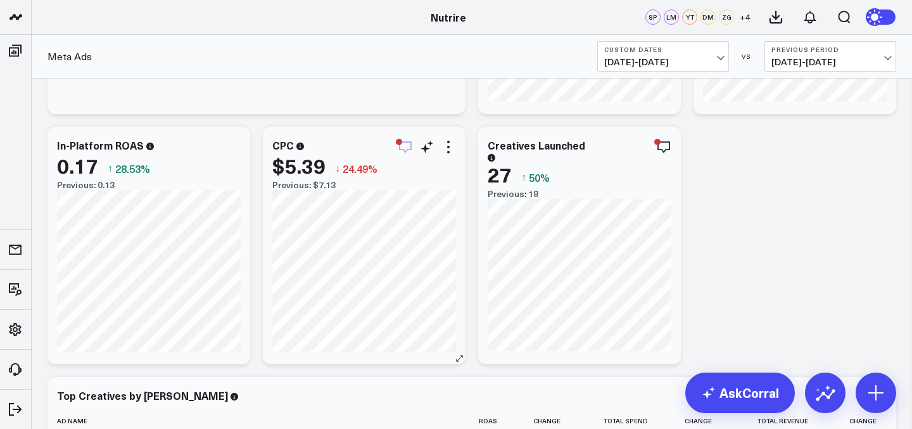
click at [400, 153] on icon "button" at bounding box center [405, 146] width 15 height 15
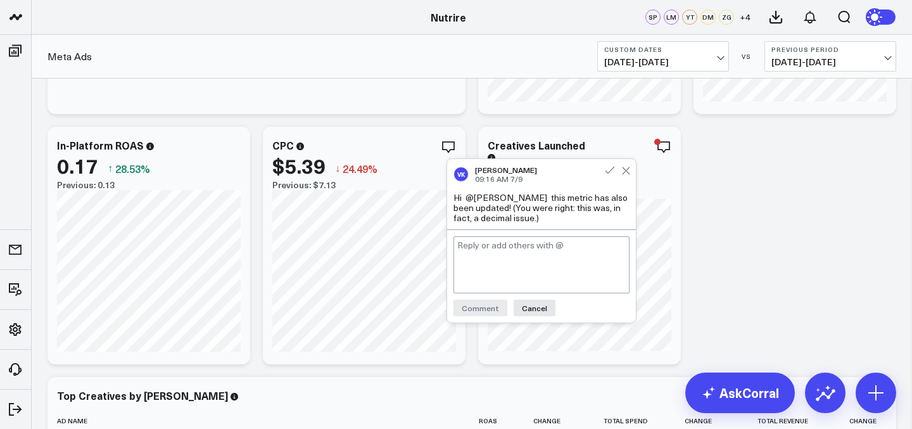
click at [629, 179] on div "VK [PERSON_NAME] 09:16 AM [DATE] Hi @[PERSON_NAME] this metric has also been up…" at bounding box center [541, 194] width 189 height 70
click at [625, 175] on icon at bounding box center [626, 171] width 8 height 8
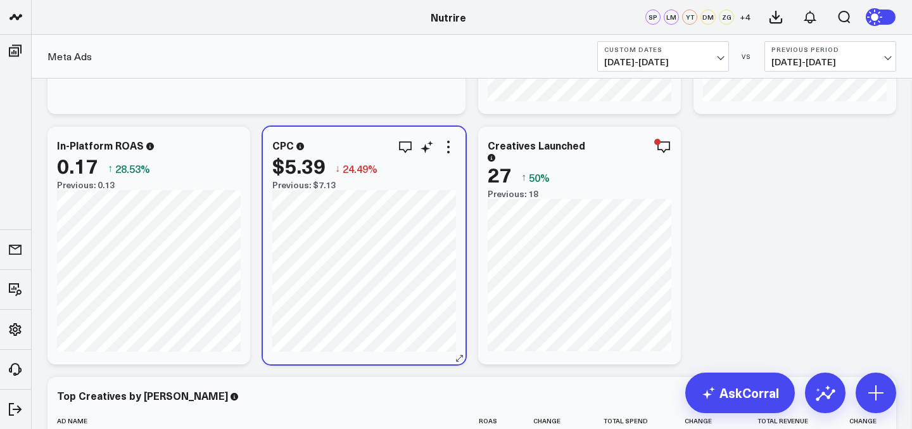
click at [298, 154] on div "$5.39" at bounding box center [298, 165] width 53 height 23
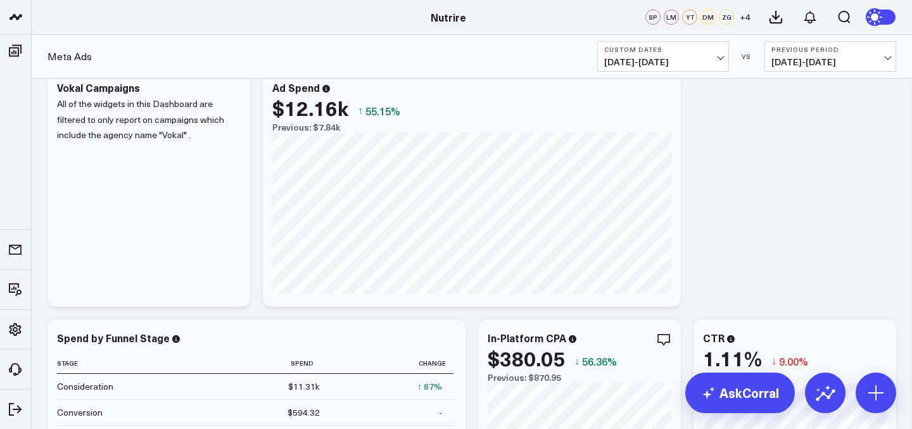
scroll to position [0, 0]
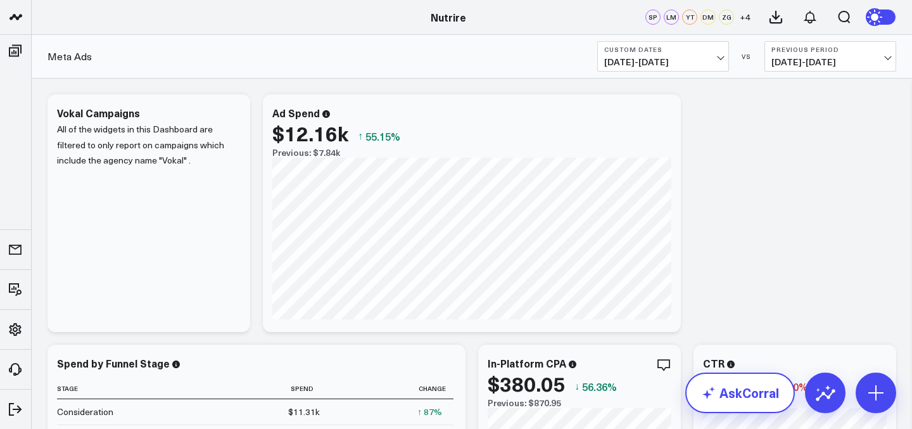
click at [723, 388] on link "AskCorral" at bounding box center [740, 392] width 110 height 41
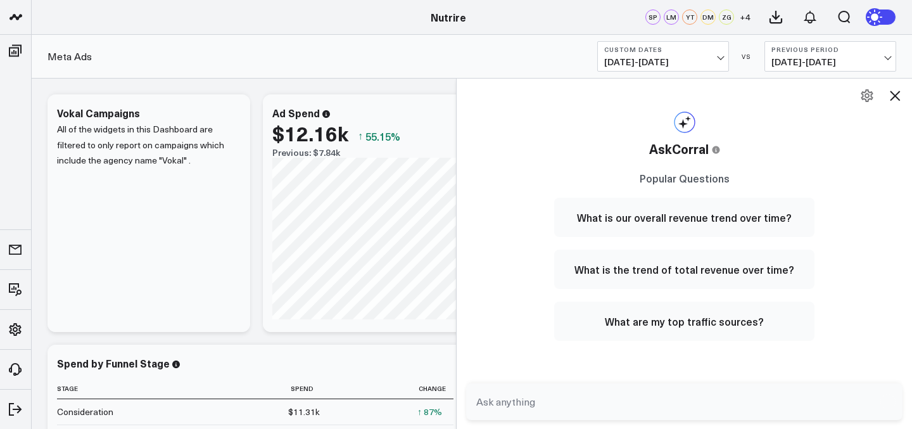
click at [723, 388] on form at bounding box center [684, 401] width 436 height 37
click at [719, 398] on textarea at bounding box center [673, 401] width 401 height 23
type textarea "what is my cost per purchase"
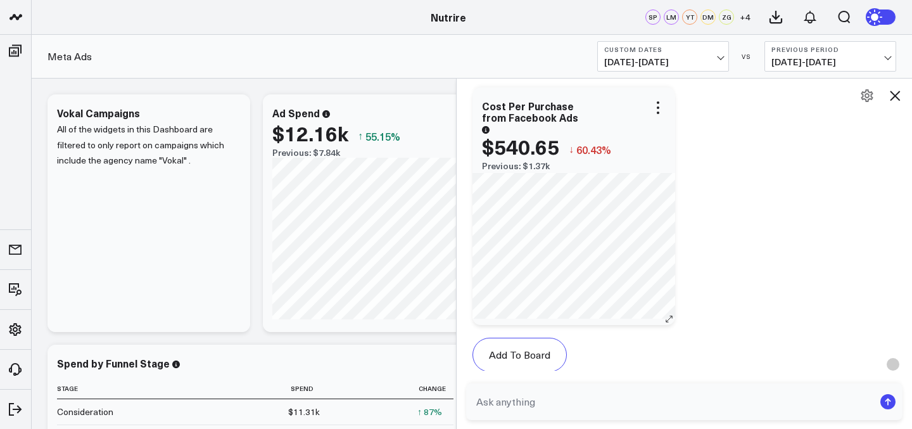
scroll to position [850, 0]
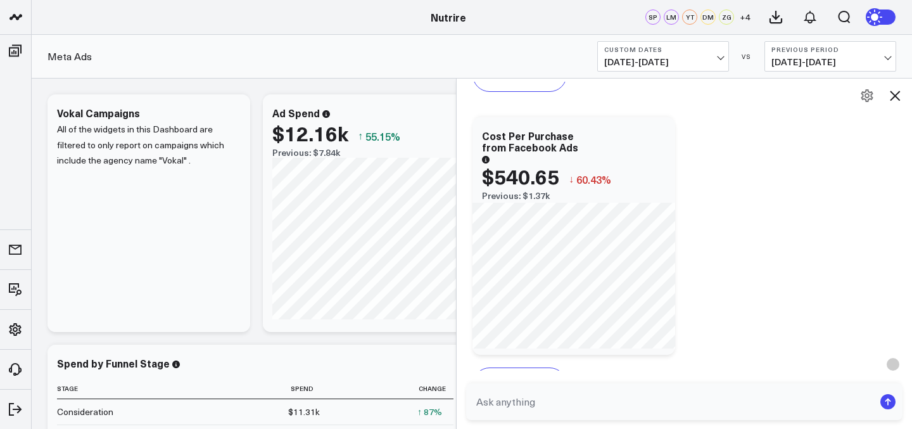
click at [702, 58] on span "[DATE] - [DATE]" at bounding box center [663, 62] width 118 height 10
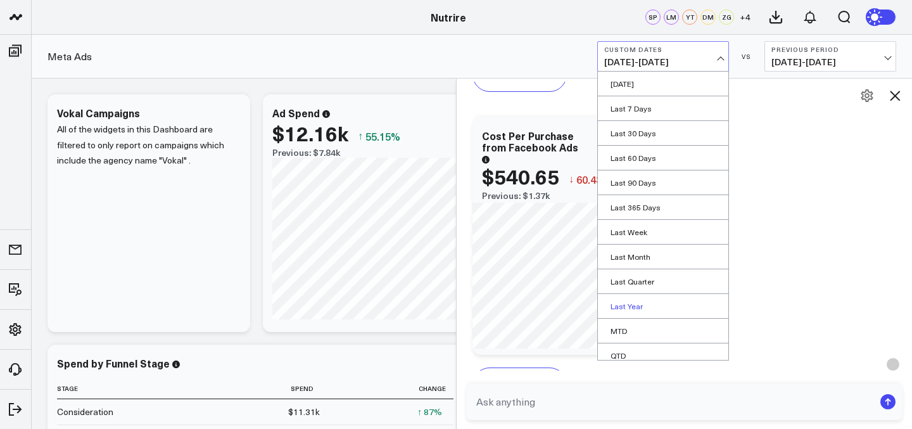
scroll to position [57, 0]
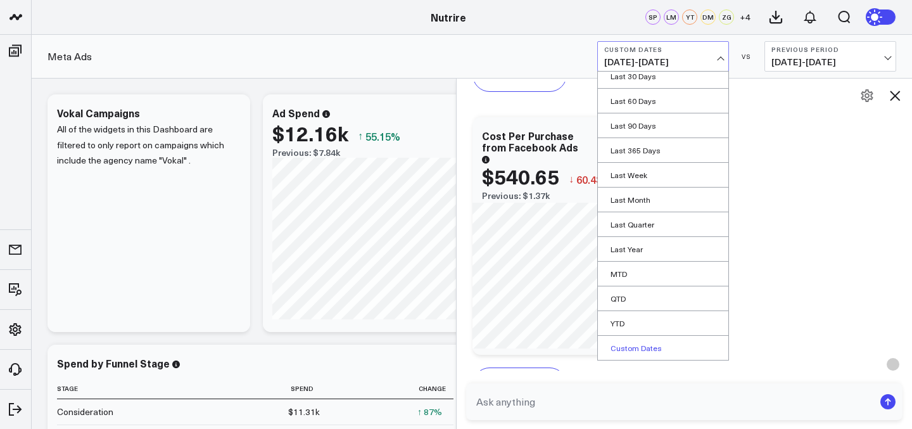
click at [647, 342] on link "Custom Dates" at bounding box center [663, 348] width 130 height 24
select select "8"
select select "2025"
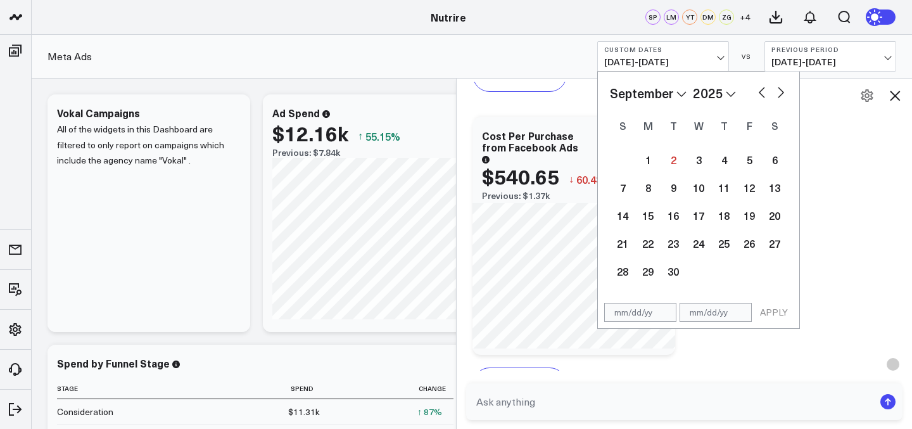
click at [674, 92] on select "January February March April May June July August September October November De…" at bounding box center [648, 93] width 77 height 19
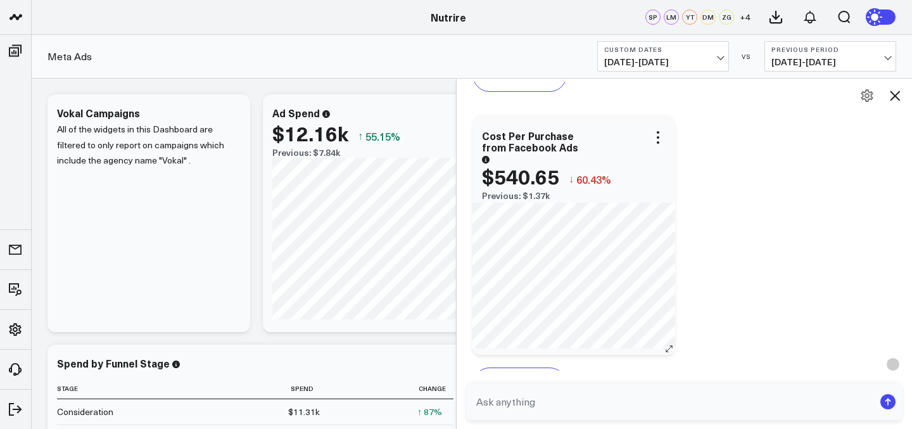
click at [666, 136] on div "Cost Per Purchase from Facebook Ads" at bounding box center [574, 146] width 184 height 32
click at [898, 94] on icon at bounding box center [894, 95] width 15 height 15
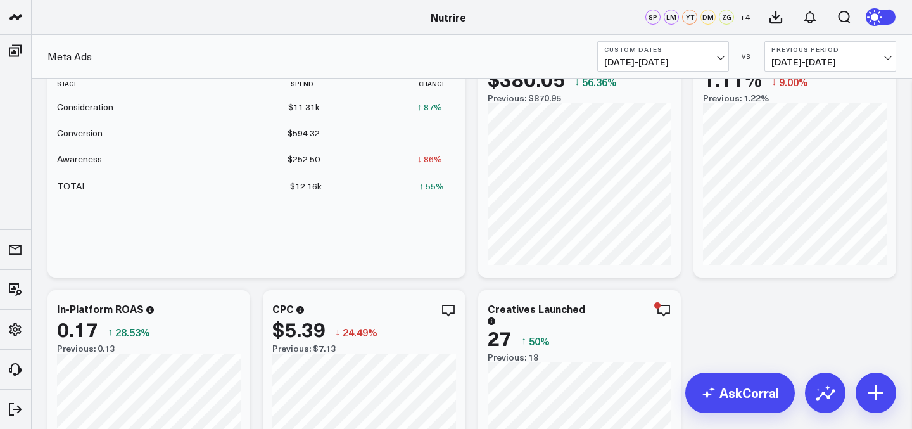
scroll to position [305, 0]
